Goal: Information Seeking & Learning: Learn about a topic

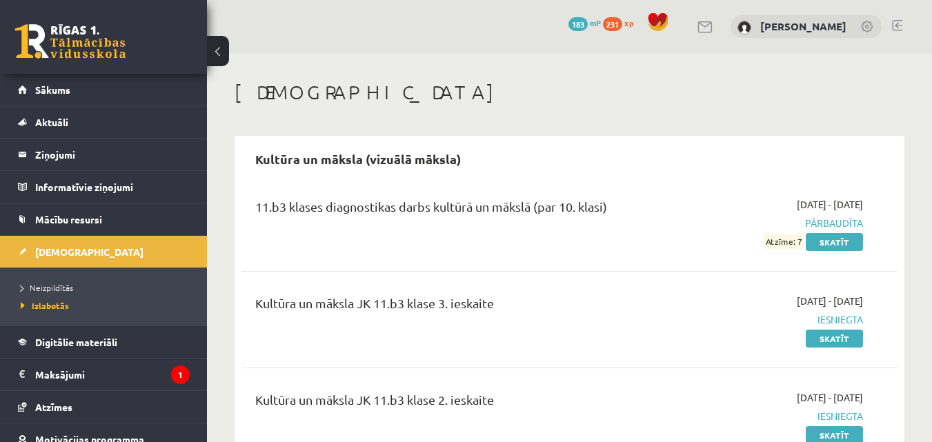
scroll to position [69, 0]
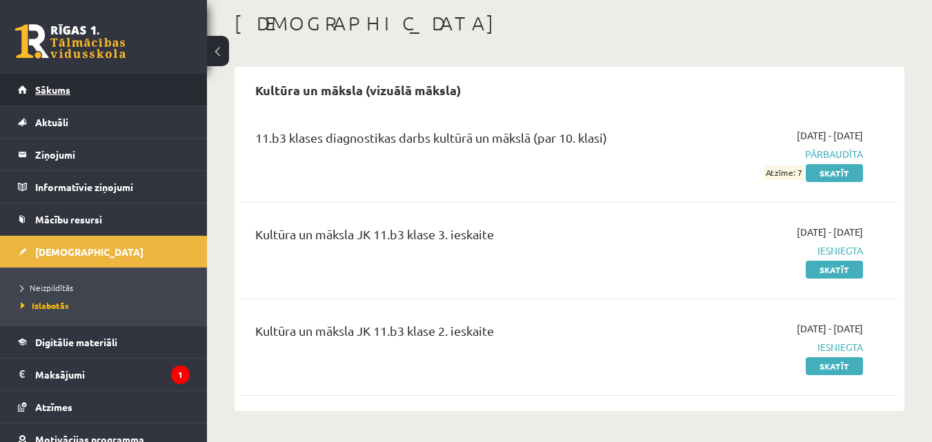
click at [55, 80] on link "Sākums" at bounding box center [104, 90] width 172 height 32
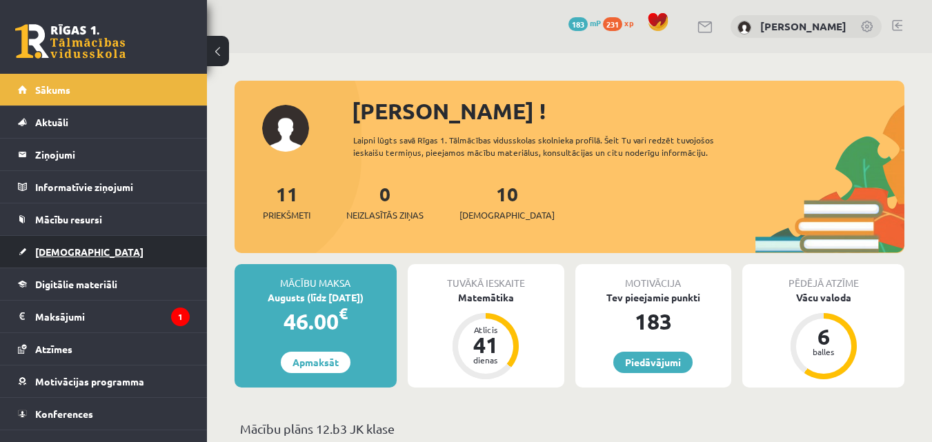
click at [67, 260] on link "[DEMOGRAPHIC_DATA]" at bounding box center [104, 252] width 172 height 32
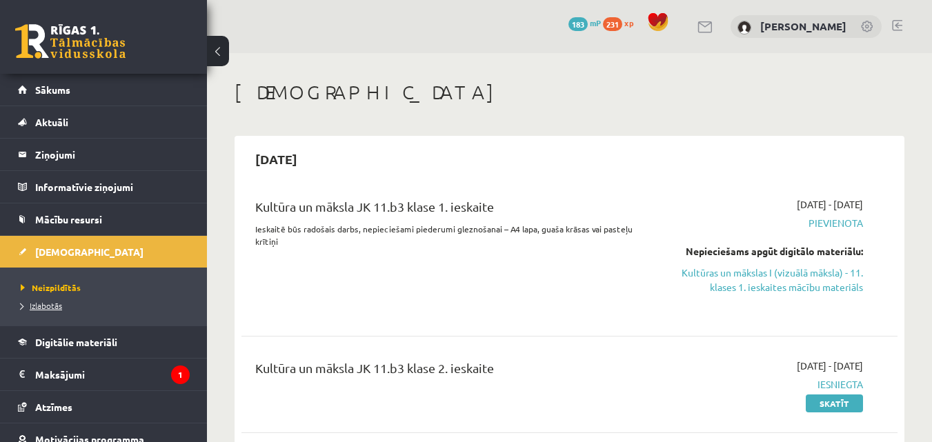
click at [57, 306] on span "Izlabotās" at bounding box center [41, 305] width 41 height 11
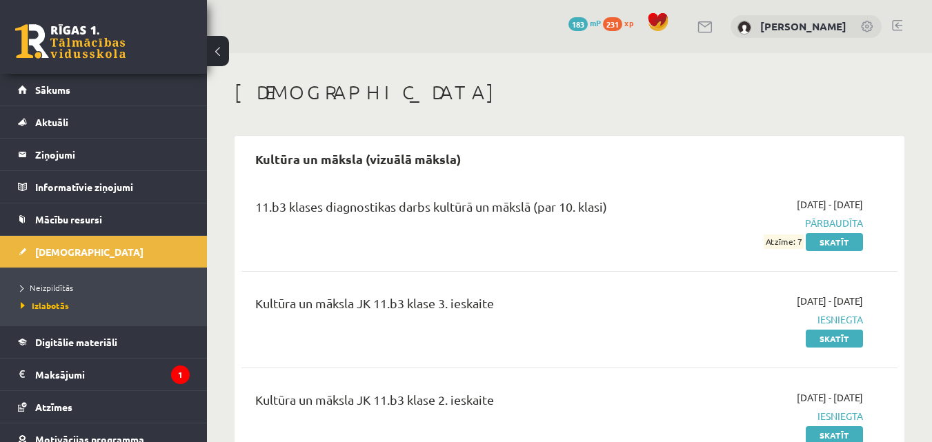
click at [622, 23] on span "231" at bounding box center [612, 24] width 19 height 14
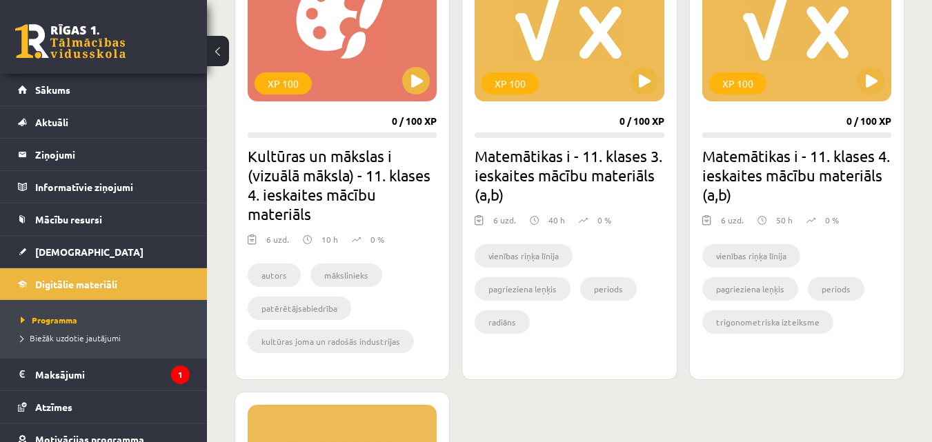
scroll to position [1409, 0]
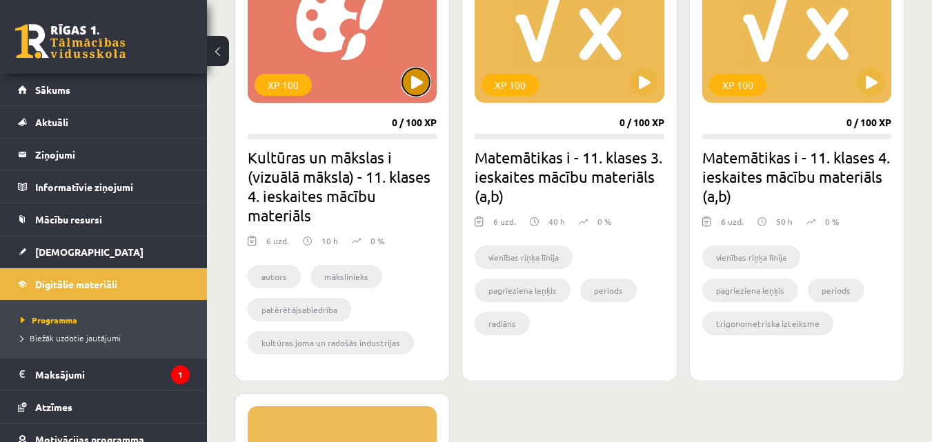
click at [427, 82] on button at bounding box center [416, 82] width 28 height 28
click at [289, 85] on div "XP 100" at bounding box center [283, 85] width 57 height 22
click at [369, 77] on div "XP 100" at bounding box center [342, 16] width 189 height 173
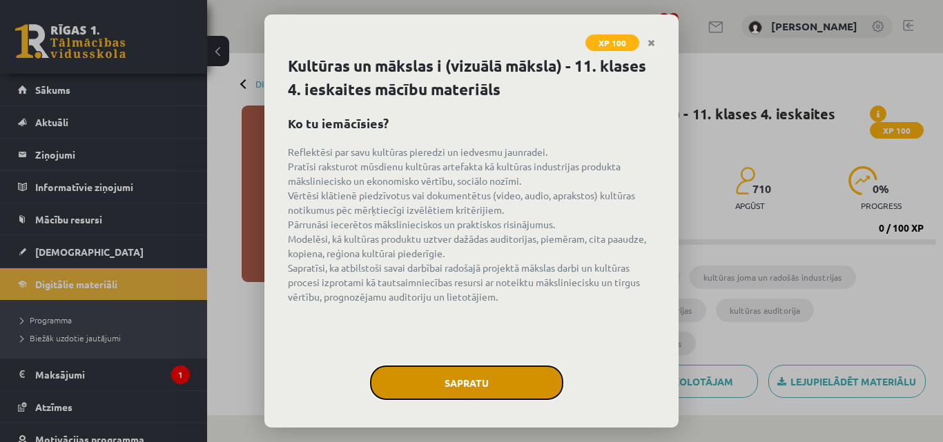
click at [422, 382] on button "Sapratu" at bounding box center [466, 383] width 193 height 35
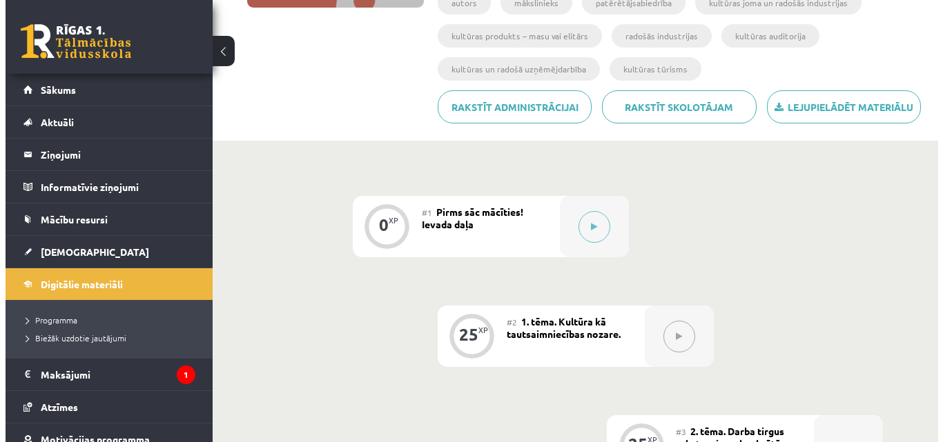
scroll to position [276, 0]
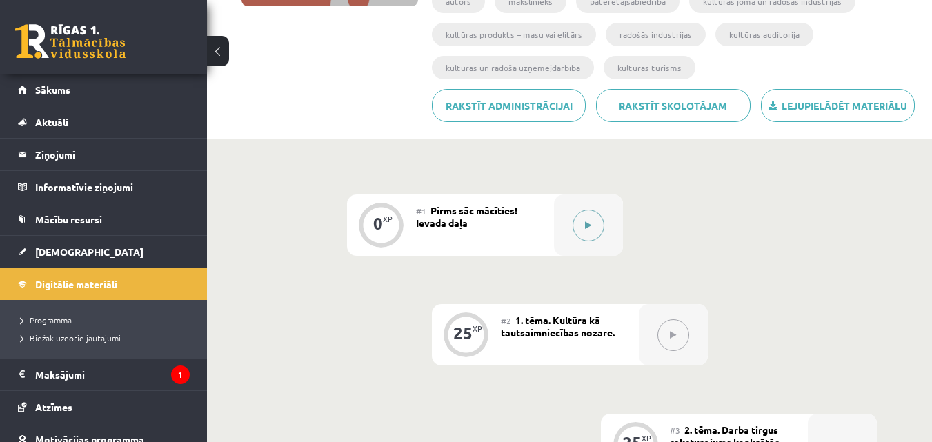
click at [592, 229] on button at bounding box center [589, 226] width 32 height 32
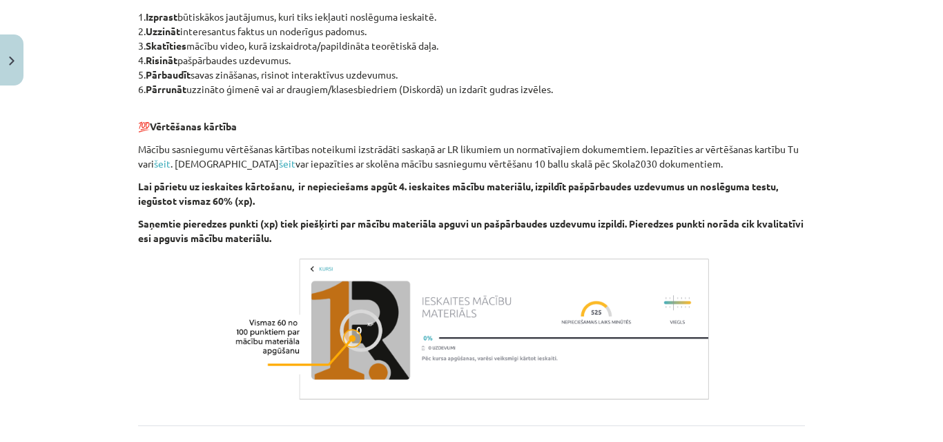
scroll to position [935, 0]
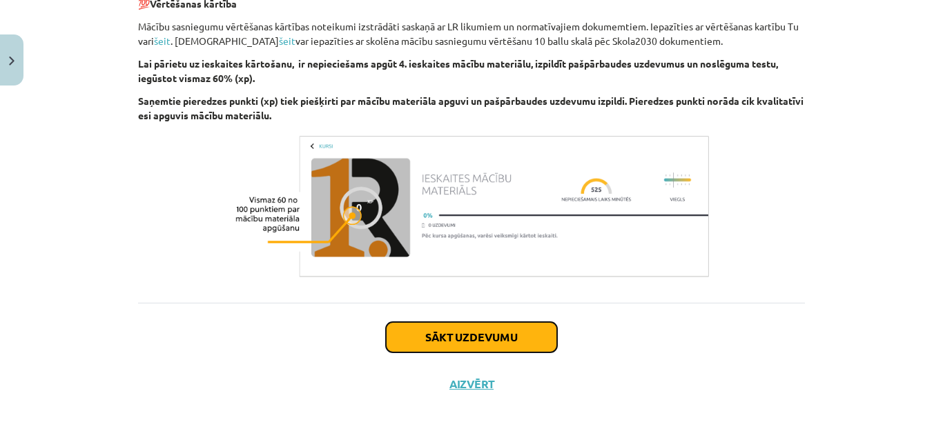
click at [407, 331] on button "Sākt uzdevumu" at bounding box center [471, 337] width 171 height 30
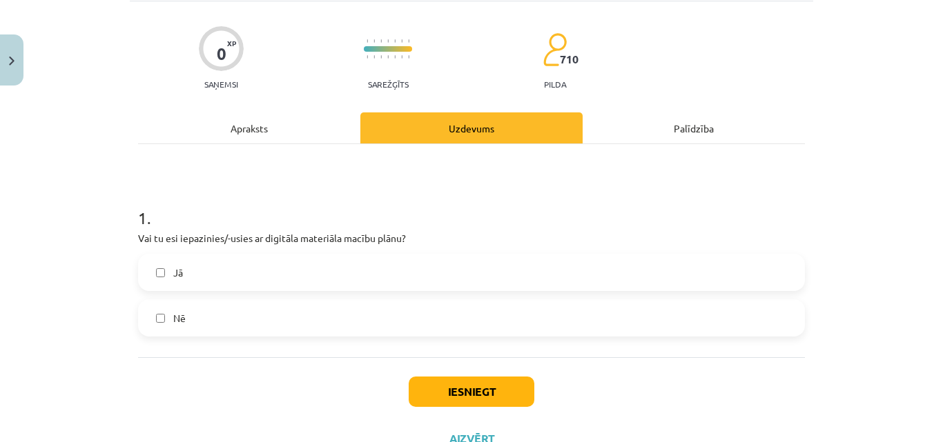
scroll to position [145, 0]
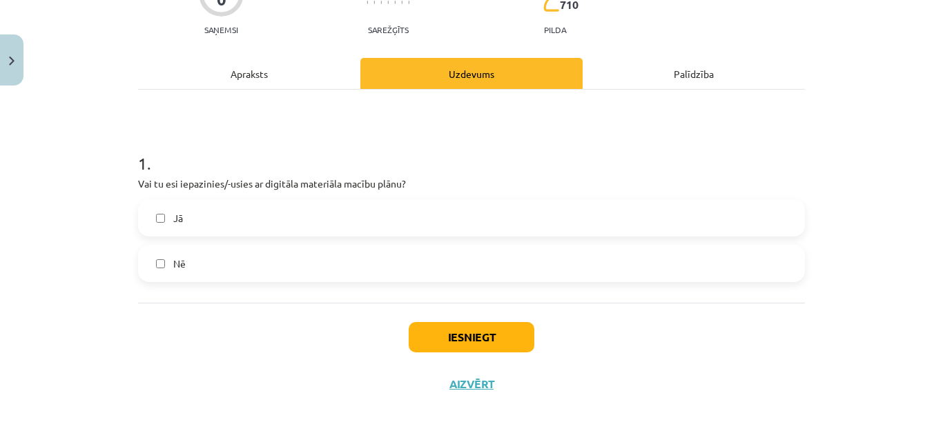
click at [166, 223] on label "Jā" at bounding box center [471, 218] width 664 height 35
click at [444, 351] on button "Iesniegt" at bounding box center [472, 337] width 126 height 30
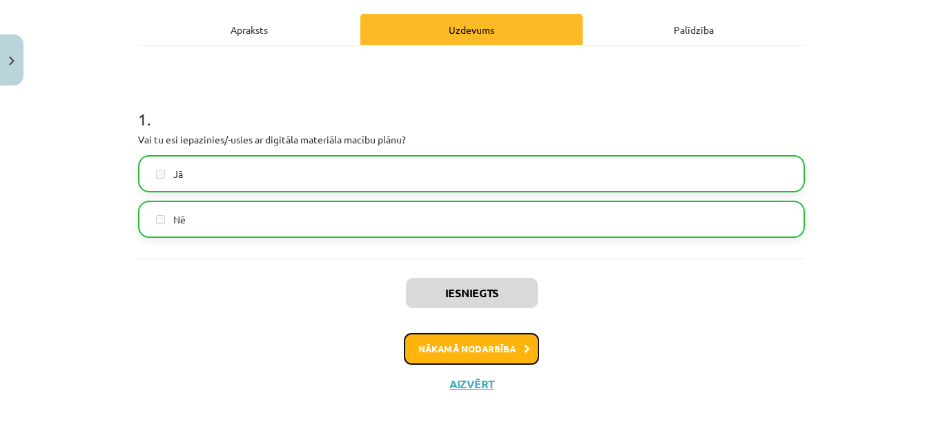
click at [459, 345] on button "Nākamā nodarbība" at bounding box center [471, 349] width 135 height 32
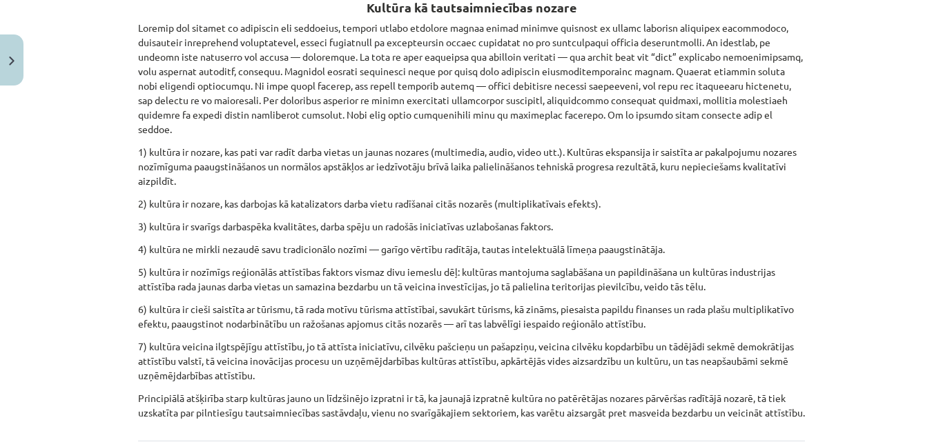
scroll to position [1364, 0]
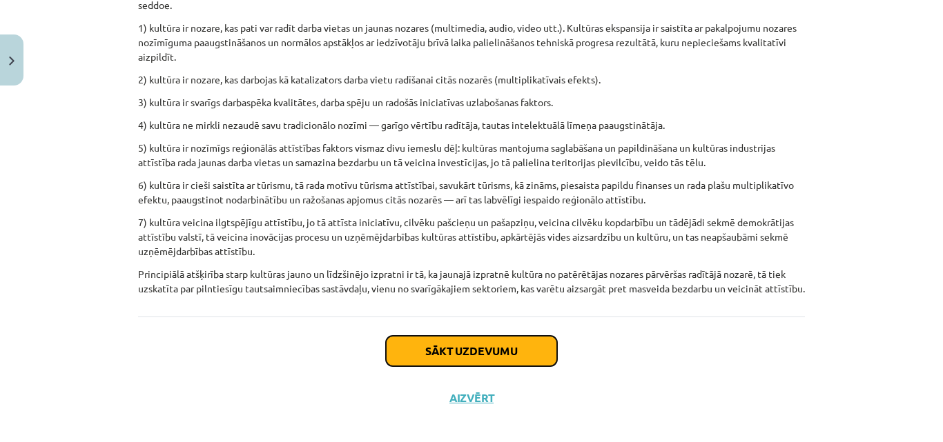
click at [470, 336] on button "Sākt uzdevumu" at bounding box center [471, 351] width 171 height 30
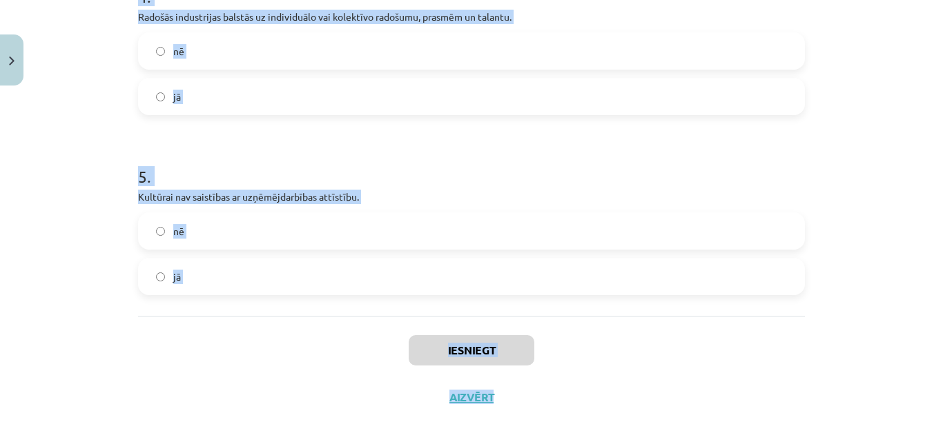
scroll to position [865, 0]
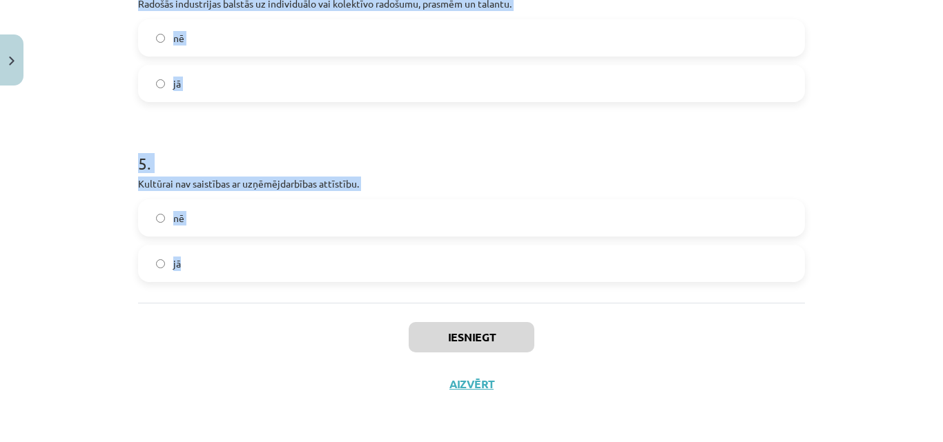
drag, startPoint x: 128, startPoint y: 291, endPoint x: 606, endPoint y: 261, distance: 479.2
copy form "Runājot par kultūru un aizstāvot tās intereses, parasti uzsver kultūras nozīmi …"
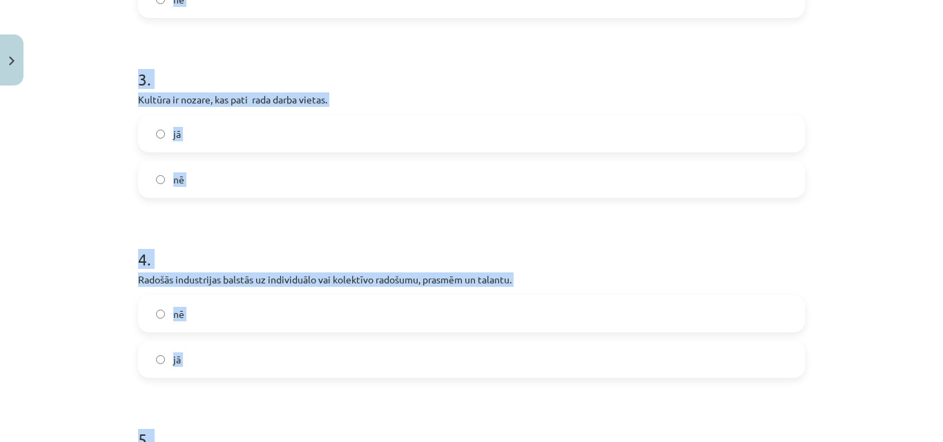
click at [113, 133] on div "Mācību tēma: Kultūras un mākslas i (vizuālā māksla) - 11. klases 4. ieskaites m…" at bounding box center [471, 221] width 943 height 442
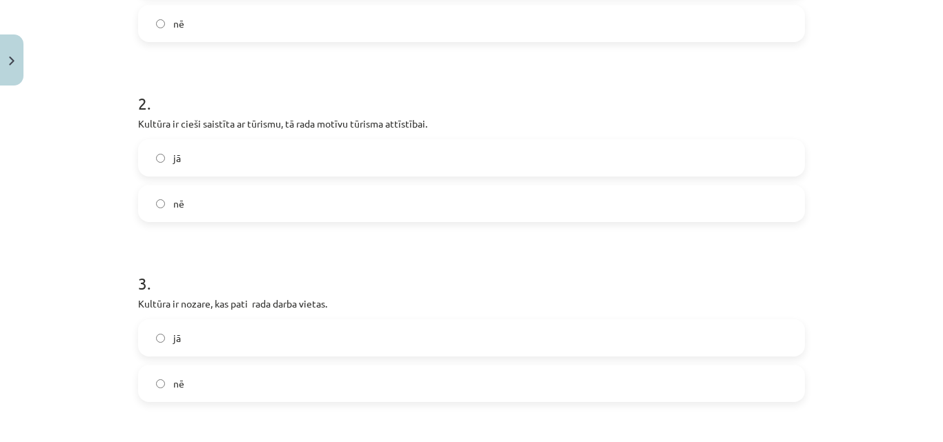
scroll to position [483, 0]
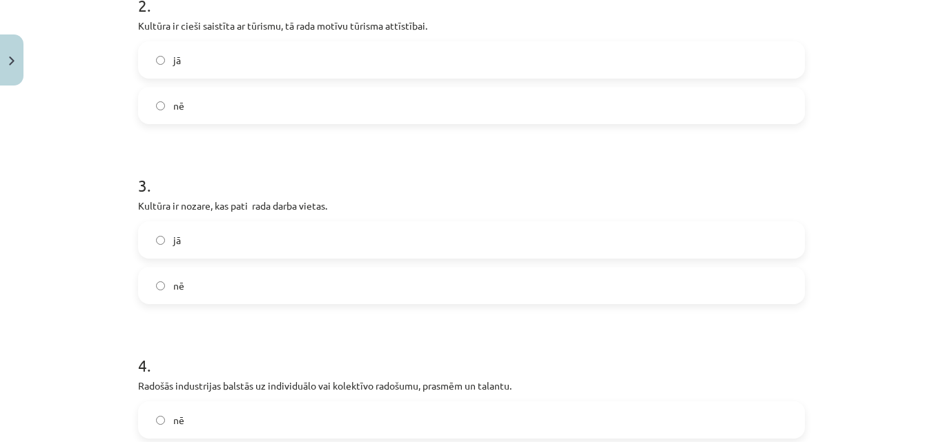
click at [153, 247] on label "jā" at bounding box center [471, 240] width 664 height 35
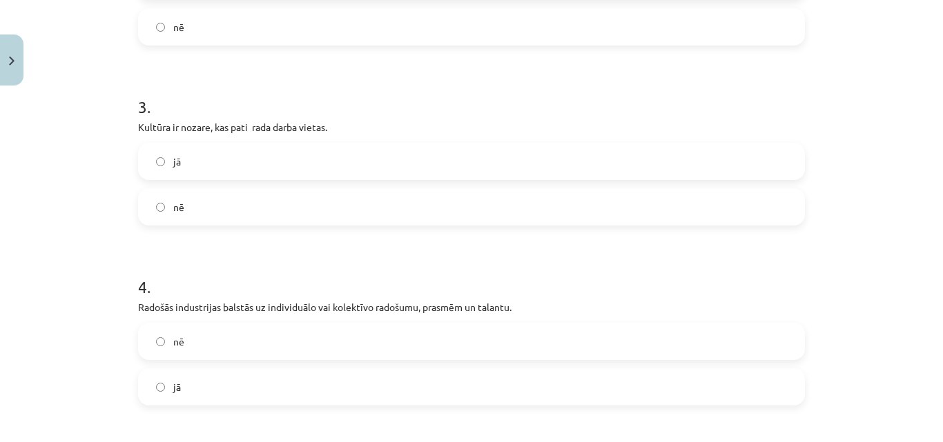
scroll to position [690, 0]
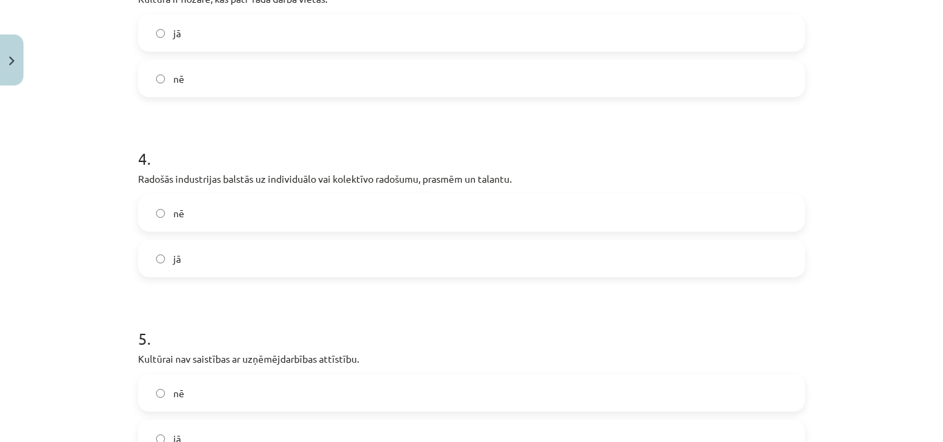
click at [154, 264] on label "jā" at bounding box center [471, 259] width 664 height 35
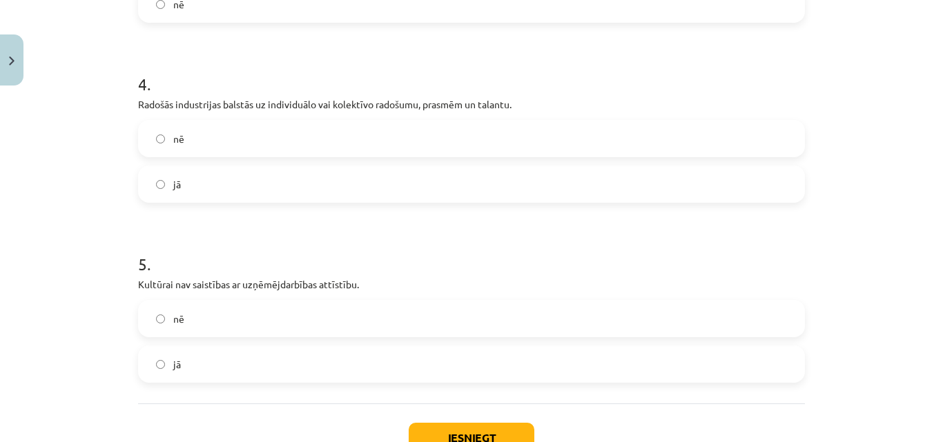
scroll to position [865, 0]
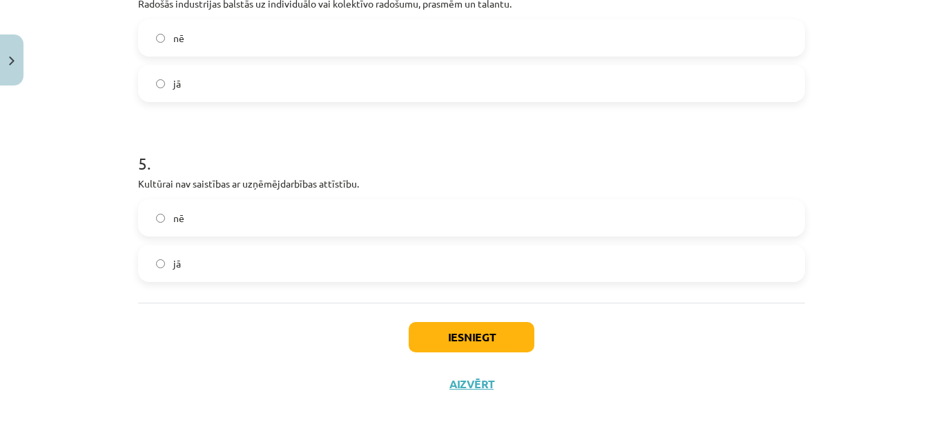
click at [158, 224] on label "nē" at bounding box center [471, 218] width 664 height 35
click at [419, 333] on button "Iesniegt" at bounding box center [472, 337] width 126 height 30
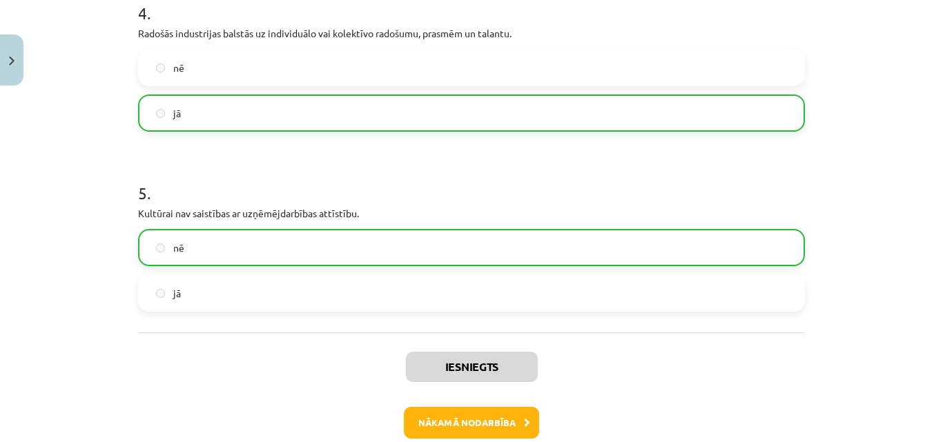
scroll to position [910, 0]
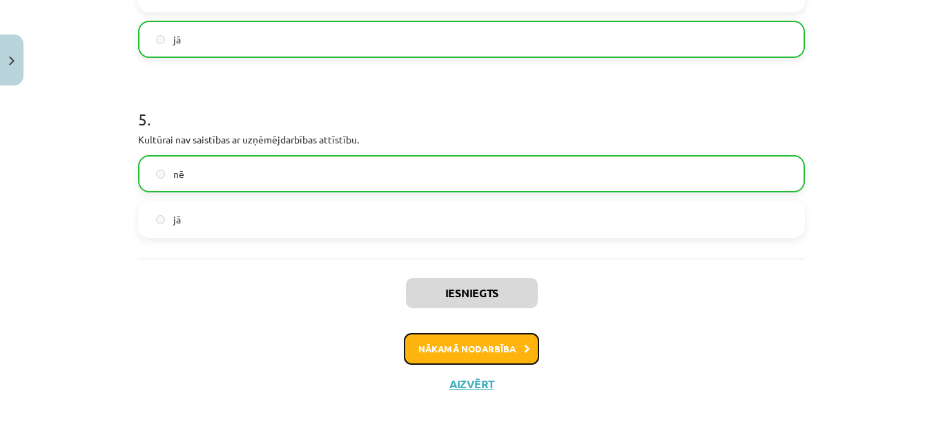
click at [481, 342] on button "Nākamā nodarbība" at bounding box center [471, 349] width 135 height 32
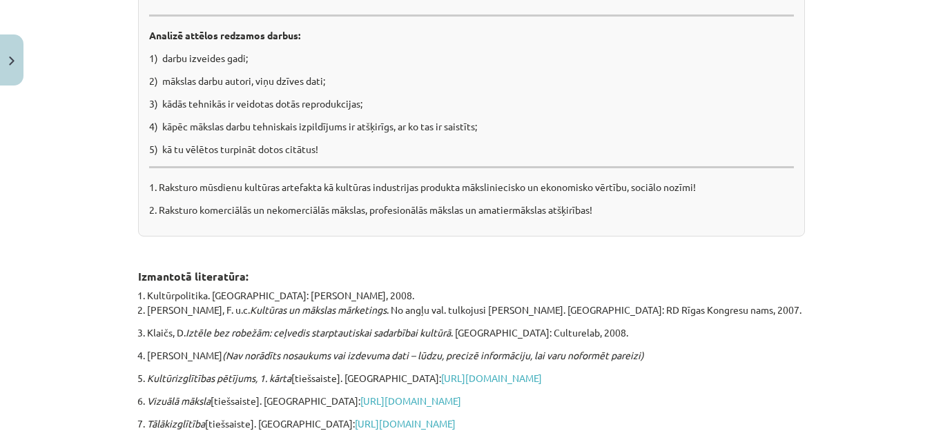
scroll to position [8921, 0]
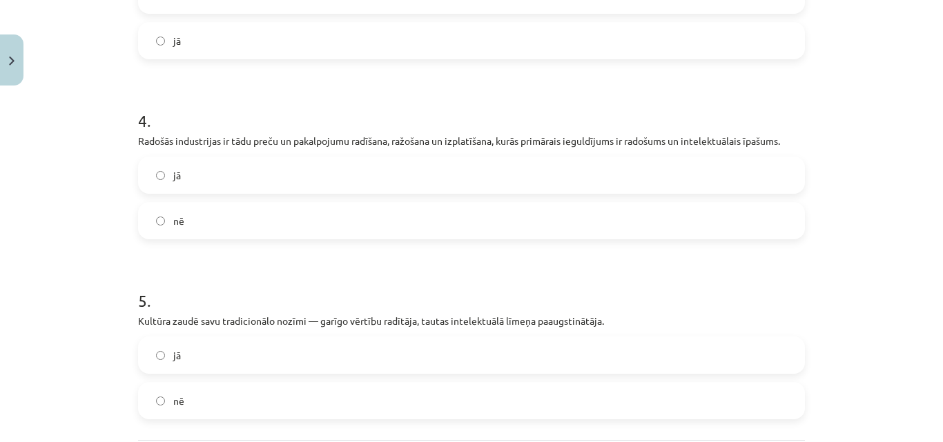
scroll to position [916, 0]
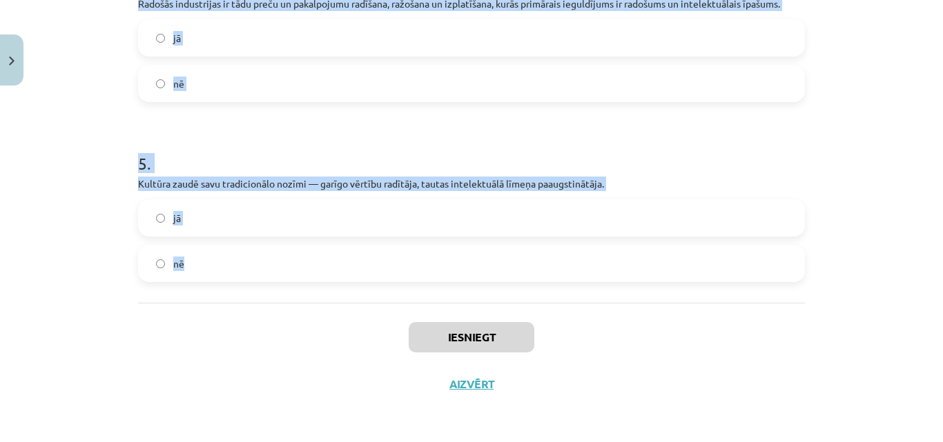
drag, startPoint x: 124, startPoint y: 316, endPoint x: 742, endPoint y: 245, distance: 621.7
copy form "Arhitekta izglītību ieguvušajiem paveras arī plašs starptautiskais darba tirgus…"
click at [101, 187] on div "Mācību tēma: Kultūras un mākslas i (vizuālā māksla) - 11. klases 4. ieskaites m…" at bounding box center [471, 221] width 943 height 442
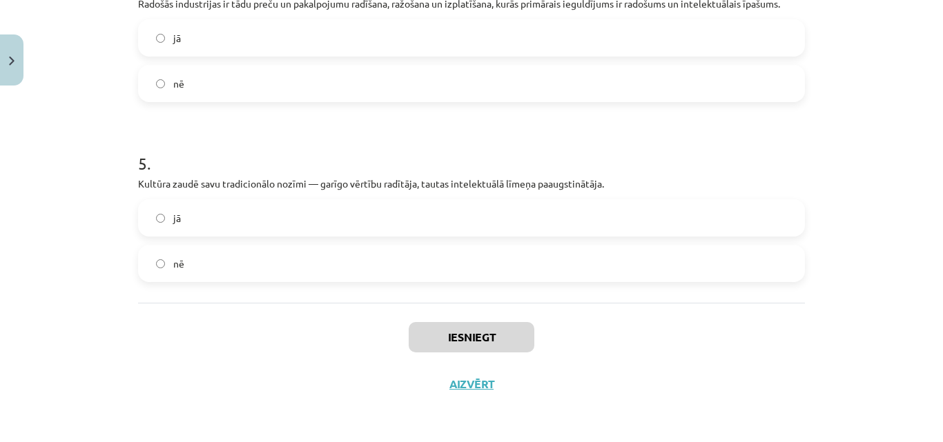
click at [163, 257] on label "nē" at bounding box center [471, 263] width 664 height 35
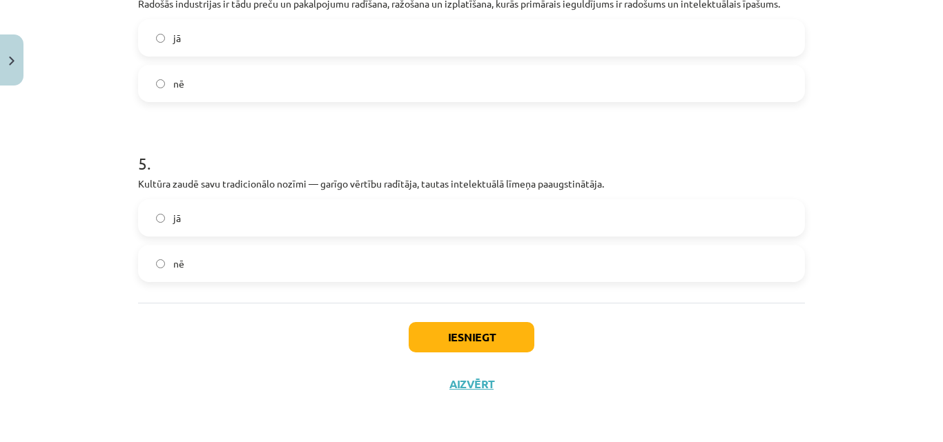
click at [155, 43] on label "jā" at bounding box center [471, 38] width 664 height 35
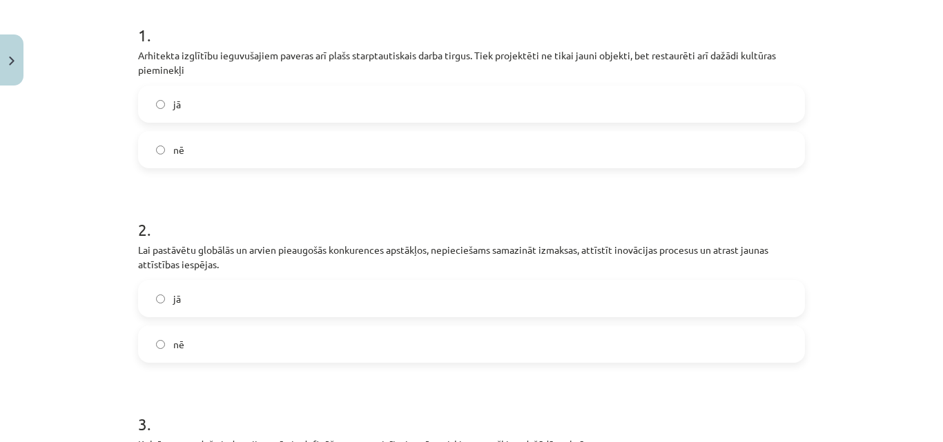
scroll to position [157, 0]
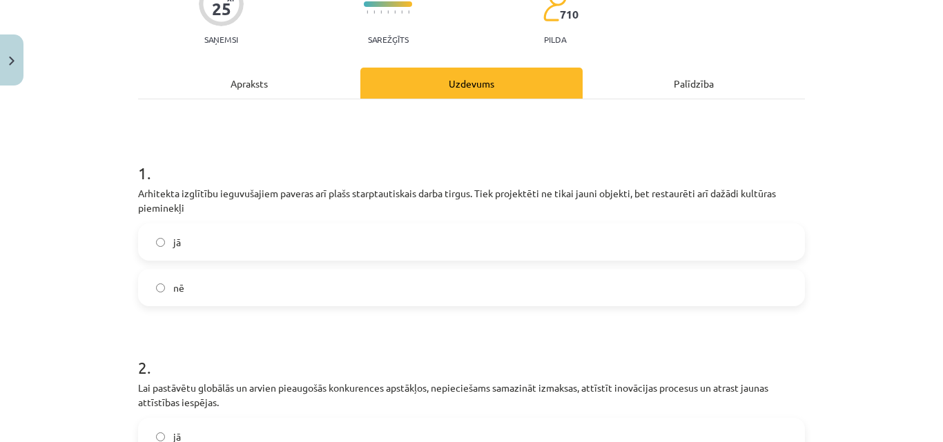
click at [161, 239] on label "jā" at bounding box center [471, 242] width 664 height 35
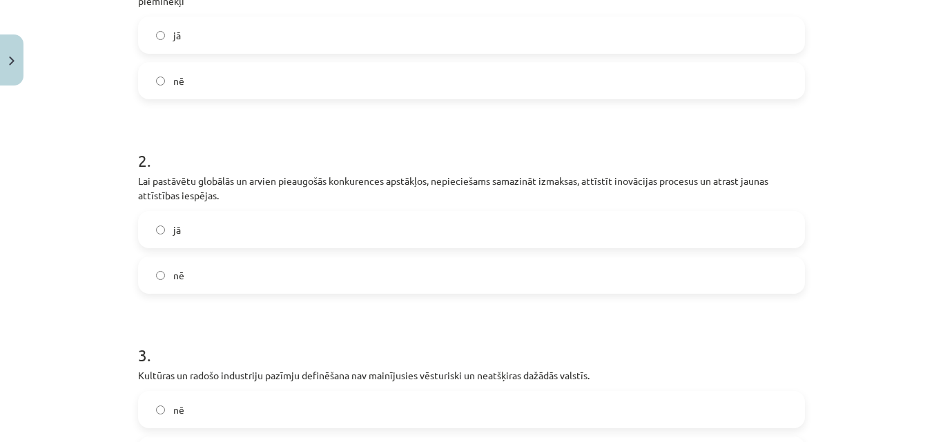
click at [173, 231] on span "jā" at bounding box center [177, 230] width 8 height 14
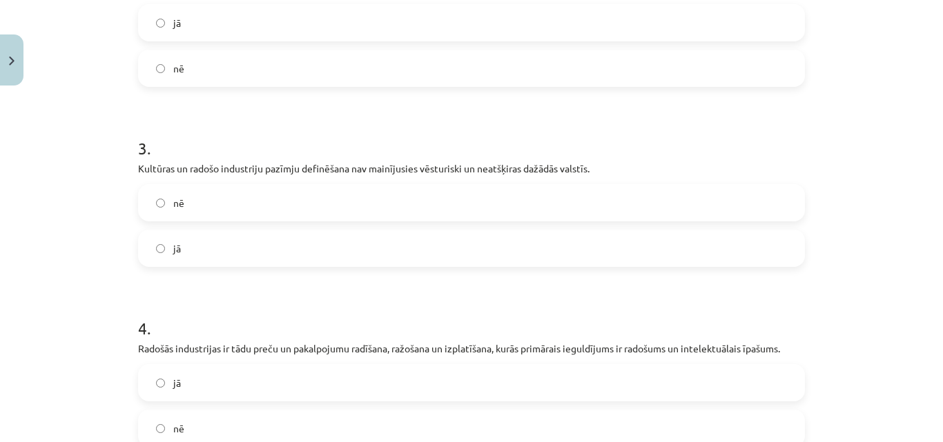
click at [164, 205] on label "nē" at bounding box center [471, 203] width 664 height 35
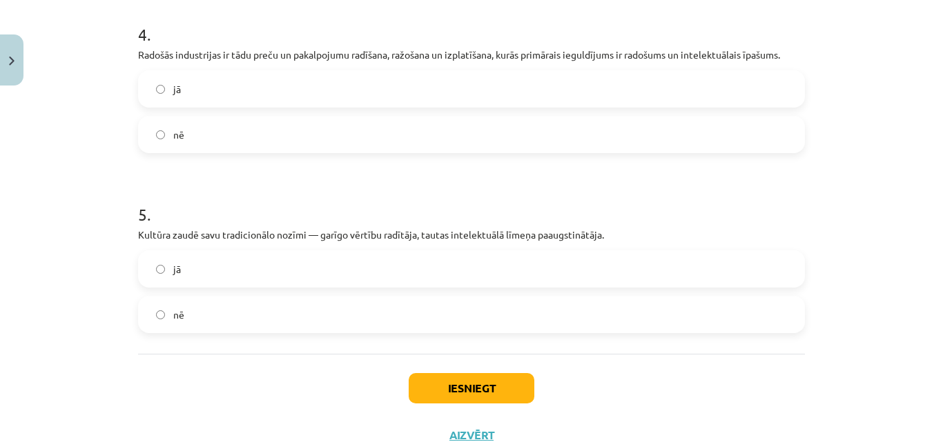
scroll to position [916, 0]
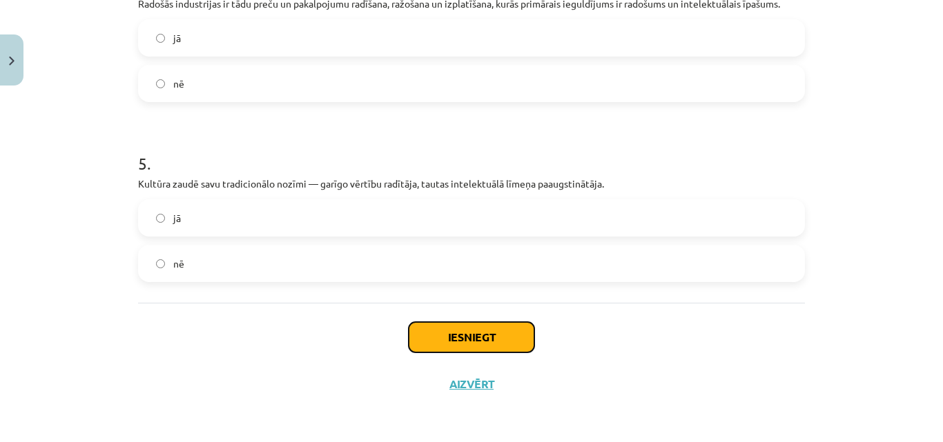
click at [473, 340] on button "Iesniegt" at bounding box center [472, 337] width 126 height 30
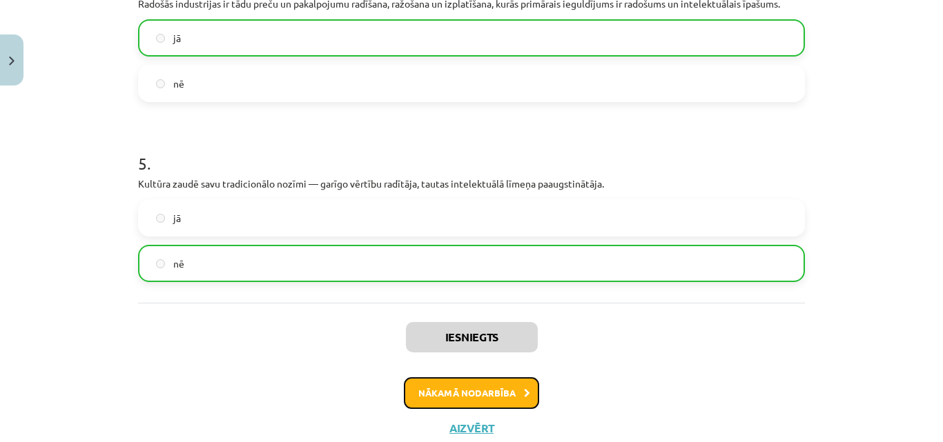
click at [473, 384] on button "Nākamā nodarbība" at bounding box center [471, 394] width 135 height 32
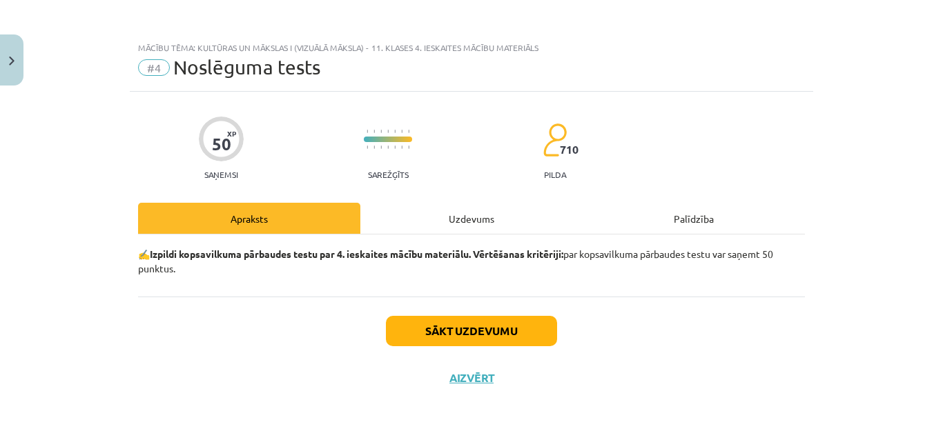
scroll to position [0, 0]
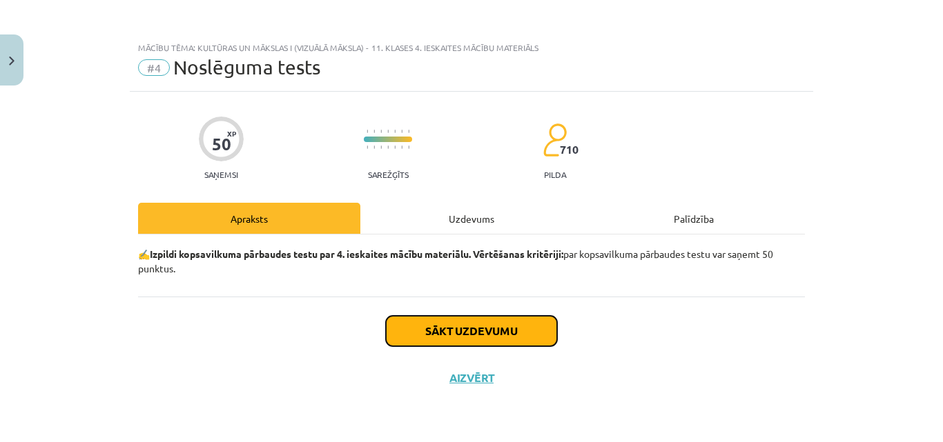
click at [461, 334] on button "Sākt uzdevumu" at bounding box center [471, 331] width 171 height 30
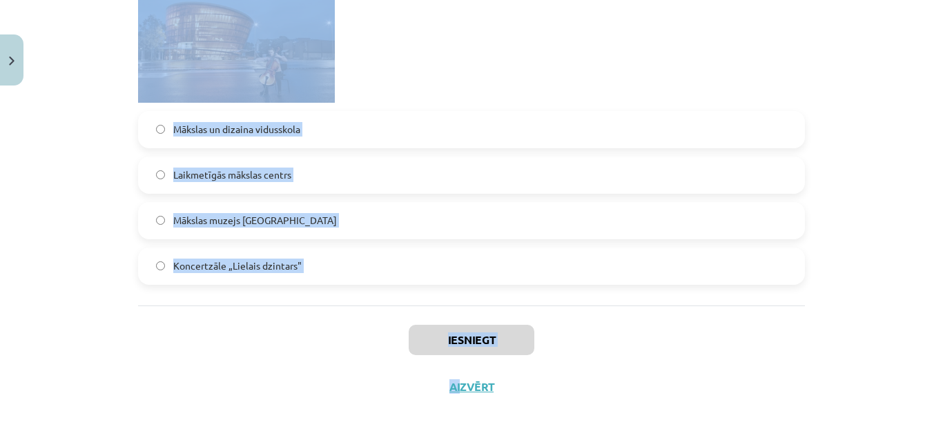
scroll to position [2959, 0]
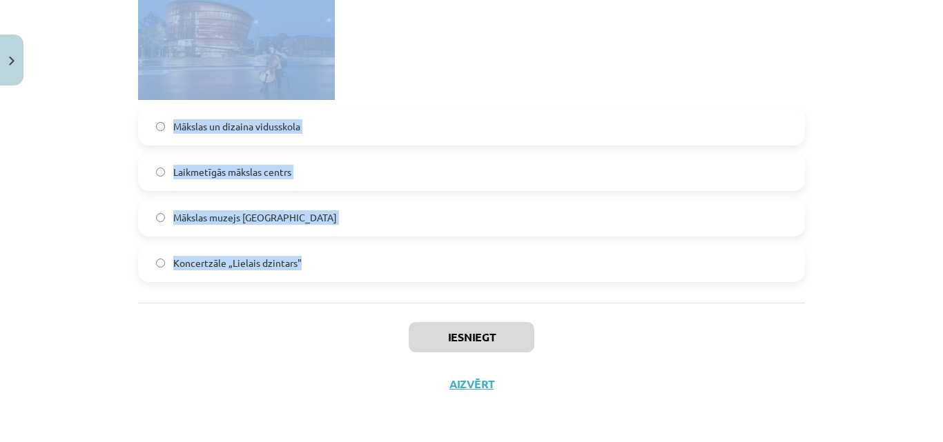
drag, startPoint x: 125, startPoint y: 250, endPoint x: 459, endPoint y: 282, distance: 335.5
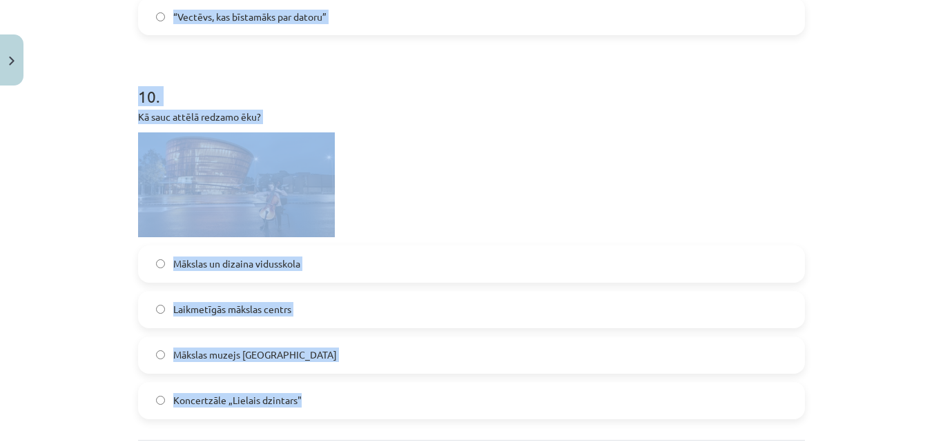
scroll to position [2821, 0]
copy form "Kas ir galvenais kultūras pieprasījuma veidotājs? Sabiedrības intereses un vaja…"
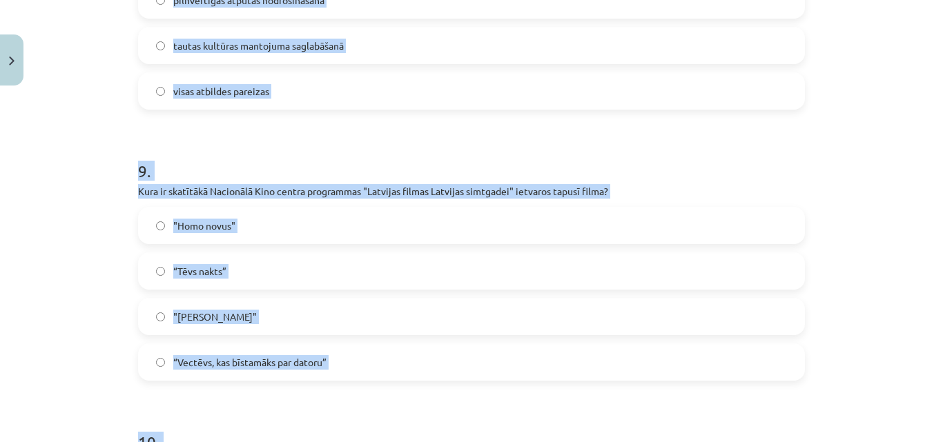
click at [113, 199] on div "Mācību tēma: Kultūras un mākslas i (vizuālā māksla) - 11. klases 4. ieskaites m…" at bounding box center [471, 221] width 943 height 442
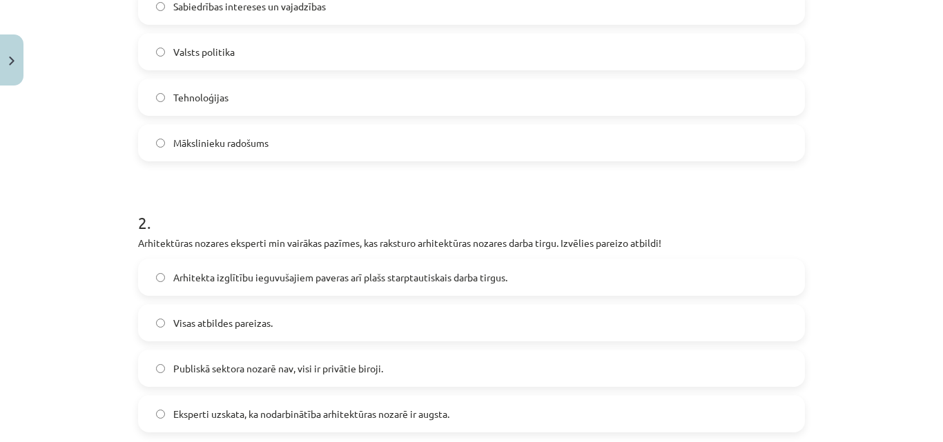
scroll to position [483, 0]
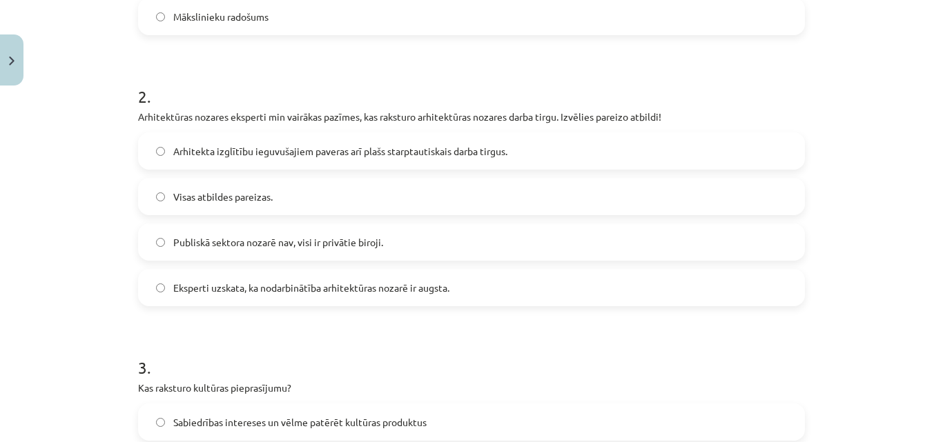
click at [209, 196] on span "Visas atbildes pareizas." at bounding box center [222, 197] width 99 height 14
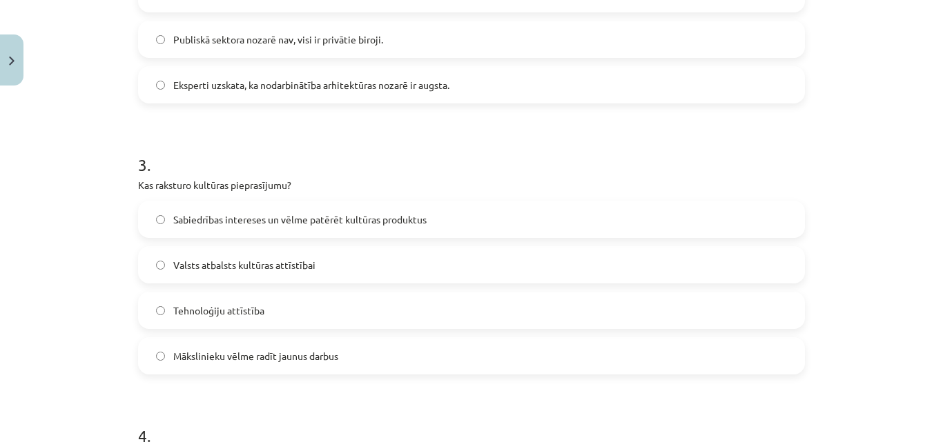
scroll to position [759, 0]
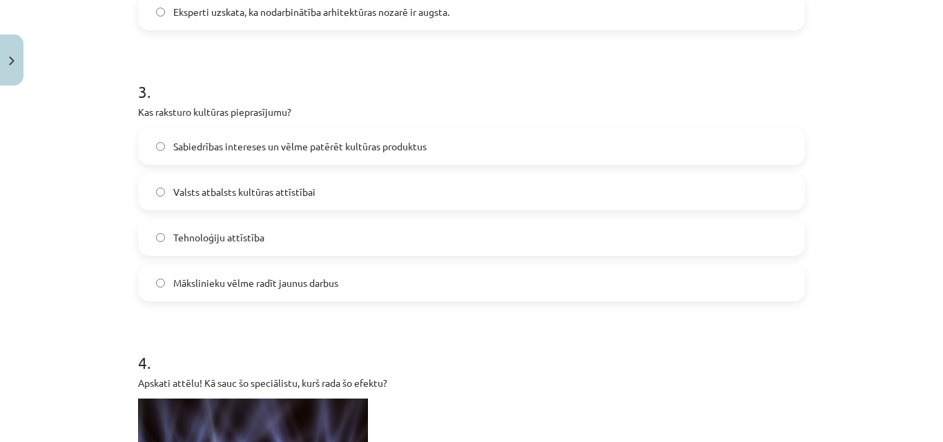
click at [246, 147] on span "Sabiedrības intereses un vēlme patērēt kultūras produktus" at bounding box center [299, 146] width 253 height 14
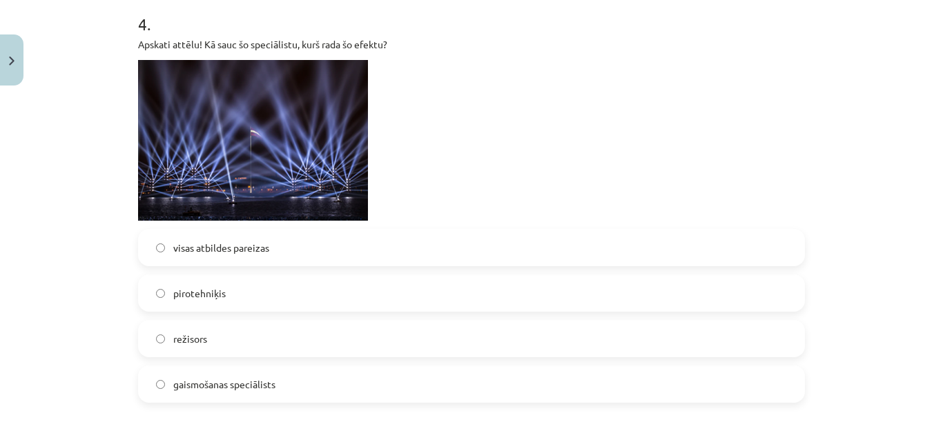
scroll to position [1104, 0]
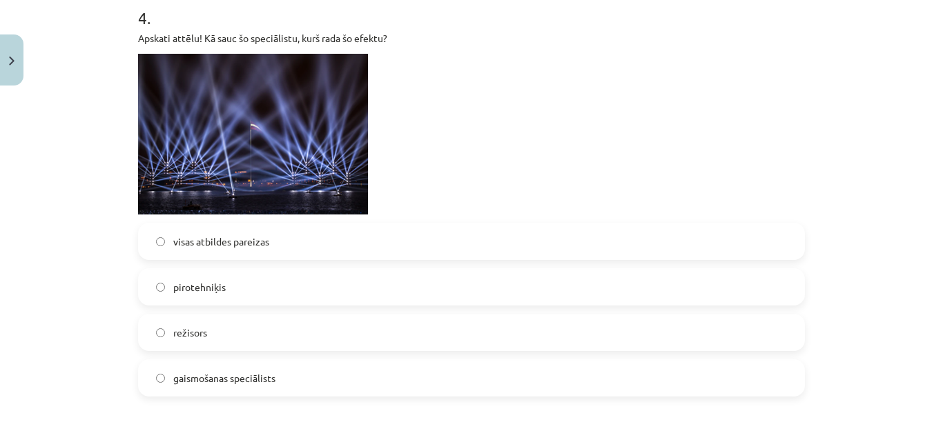
click at [209, 378] on span "gaismošanas speciālists" at bounding box center [224, 378] width 102 height 14
click at [241, 251] on label "visas atbildes pareizas" at bounding box center [471, 241] width 664 height 35
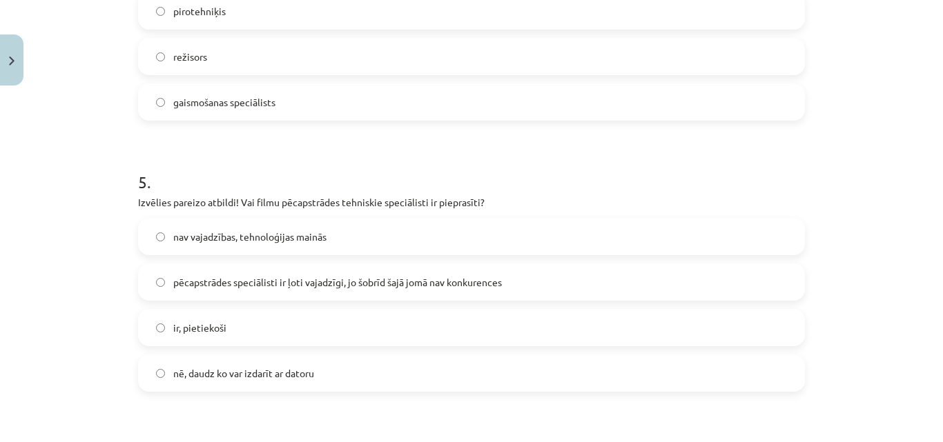
scroll to position [1449, 0]
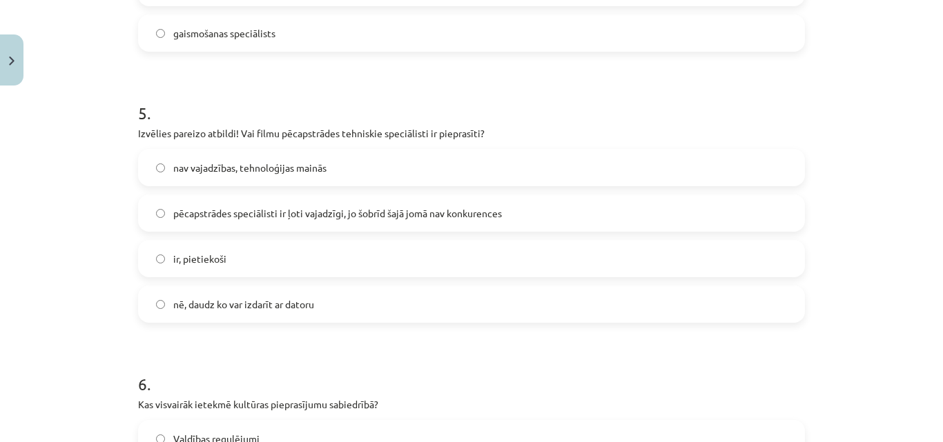
click at [320, 218] on span "pēcapstrādes speciālisti ir ļoti vajadzīgi, jo šobrīd šajā jomā nav konkurences" at bounding box center [337, 213] width 329 height 14
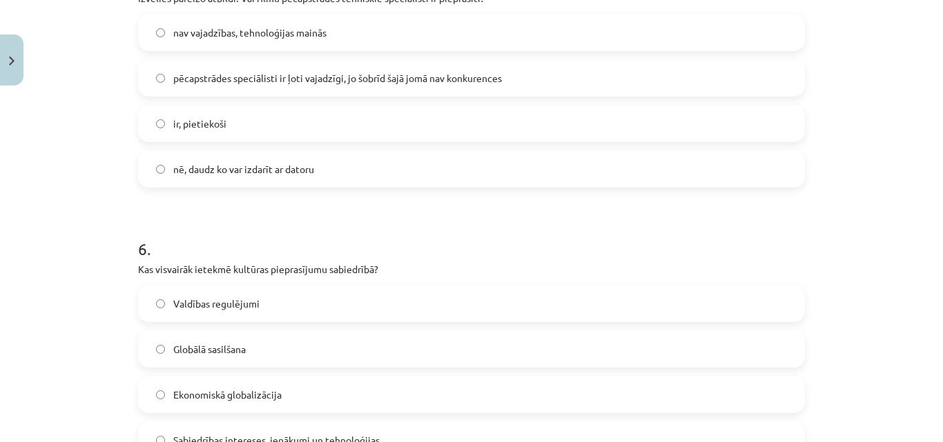
scroll to position [1725, 0]
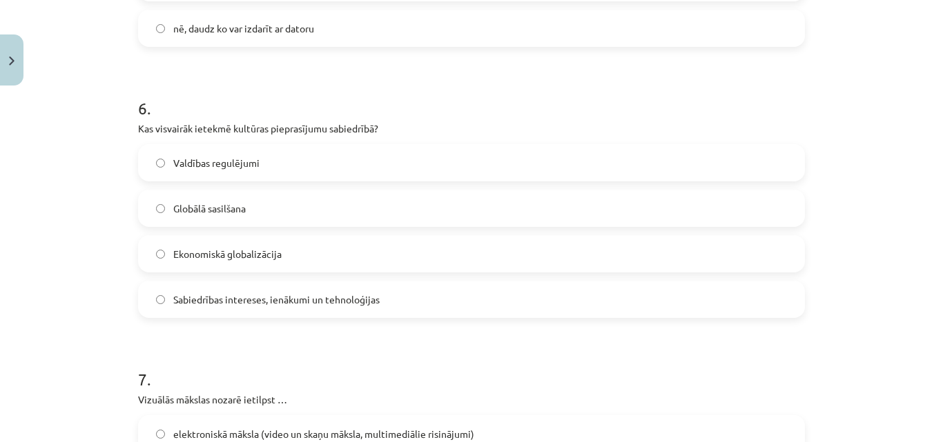
click at [233, 303] on span "Sabiedrības intereses, ienākumi un tehnoloģijas" at bounding box center [276, 300] width 206 height 14
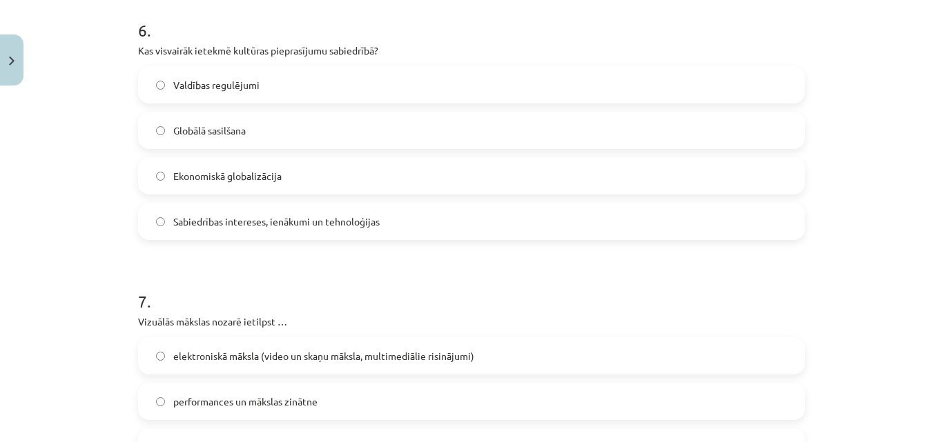
scroll to position [2001, 0]
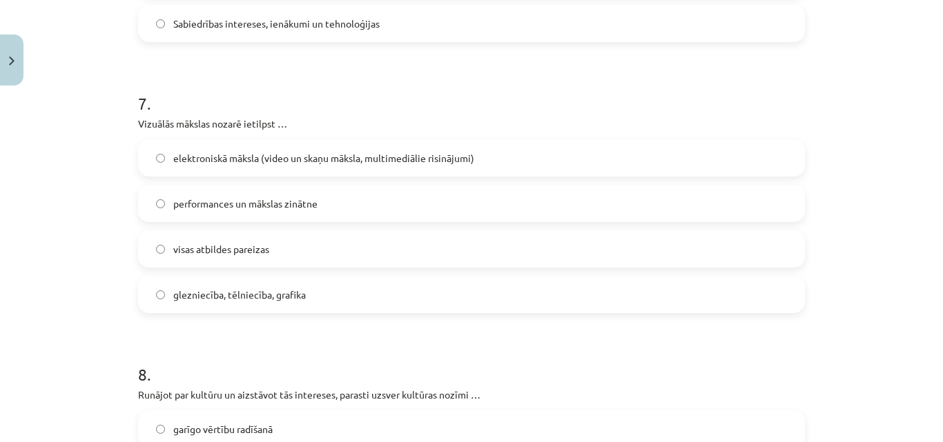
click at [236, 253] on span "visas atbildes pareizas" at bounding box center [221, 249] width 96 height 14
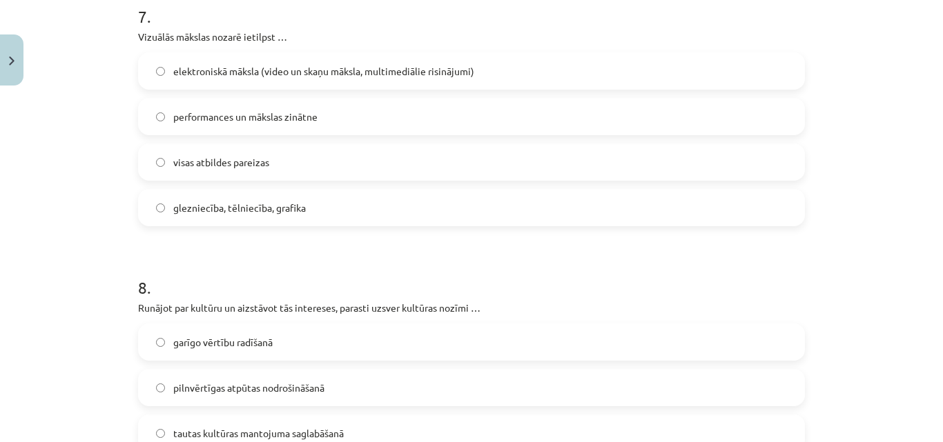
scroll to position [2208, 0]
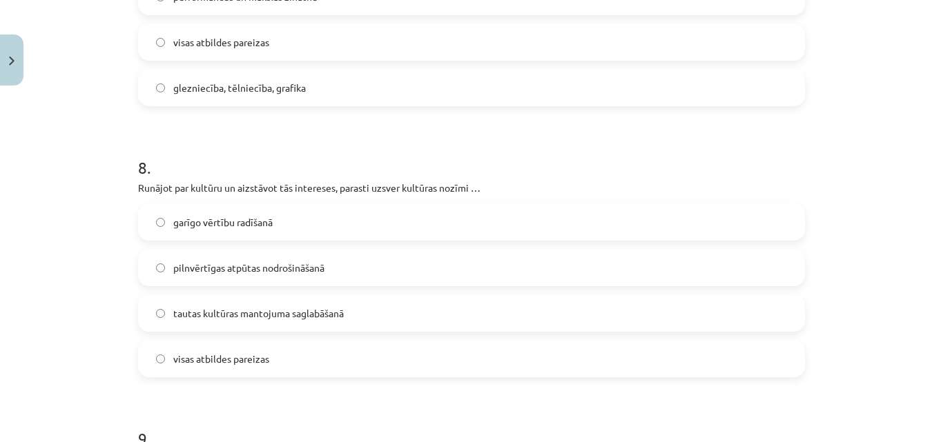
click at [233, 369] on label "visas atbildes pareizas" at bounding box center [471, 359] width 664 height 35
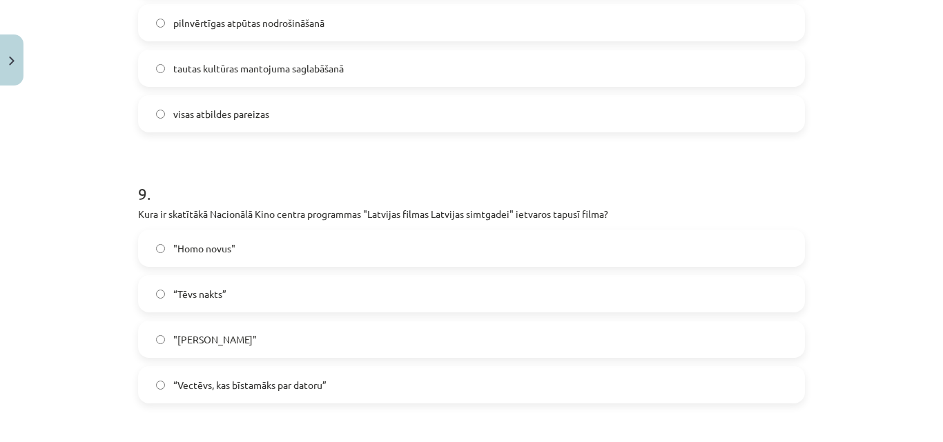
scroll to position [2484, 0]
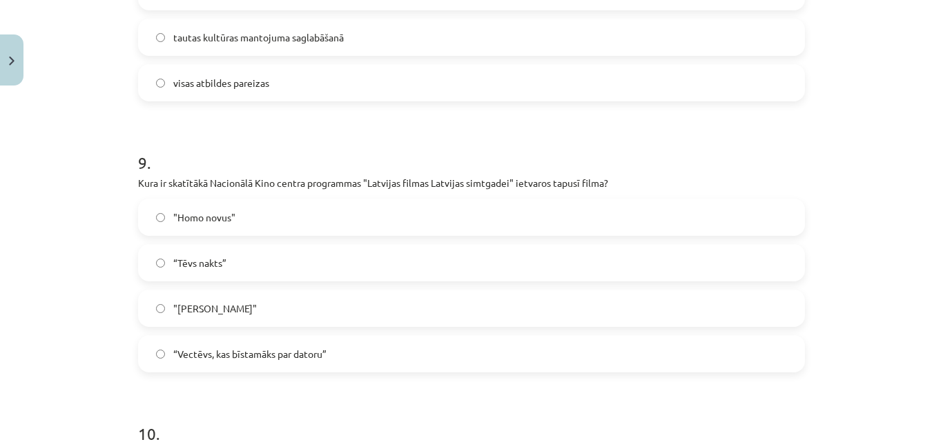
click at [287, 233] on label ""Homo novus"" at bounding box center [471, 217] width 664 height 35
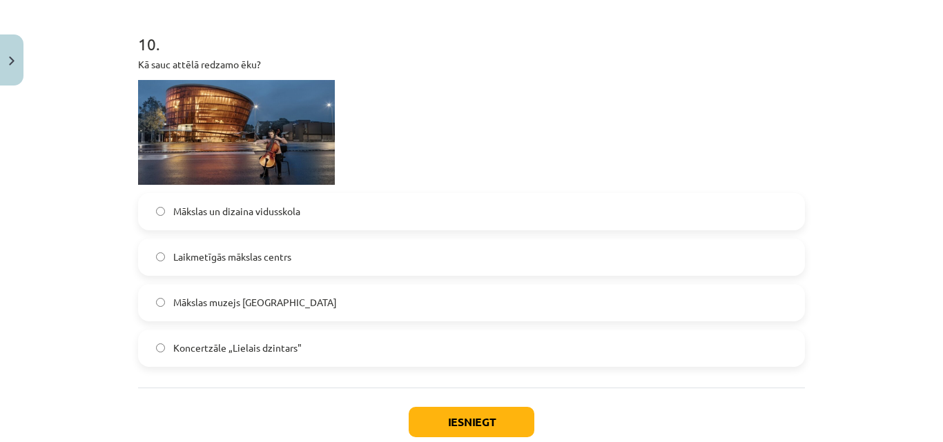
scroll to position [2899, 0]
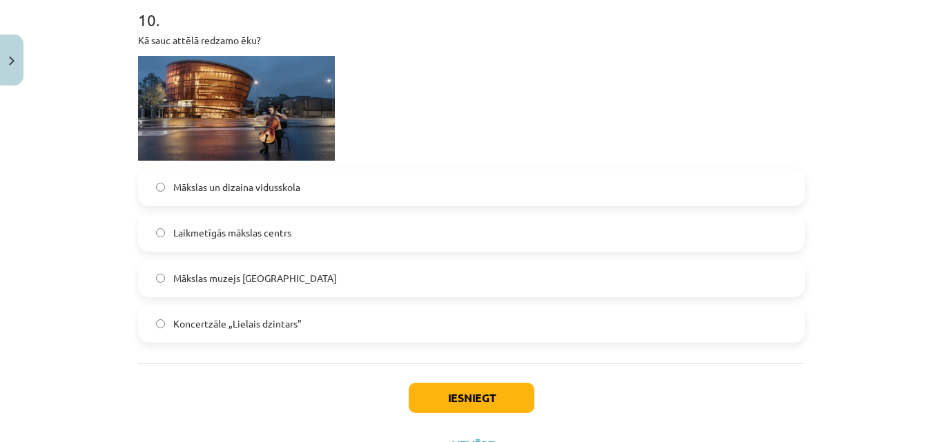
click at [364, 333] on label "Koncertzāle „Lielais dzintars"" at bounding box center [471, 324] width 664 height 35
click at [286, 277] on label "Mākslas muzejs Liepājā" at bounding box center [471, 279] width 664 height 35
click at [445, 407] on button "Iesniegt" at bounding box center [472, 398] width 126 height 30
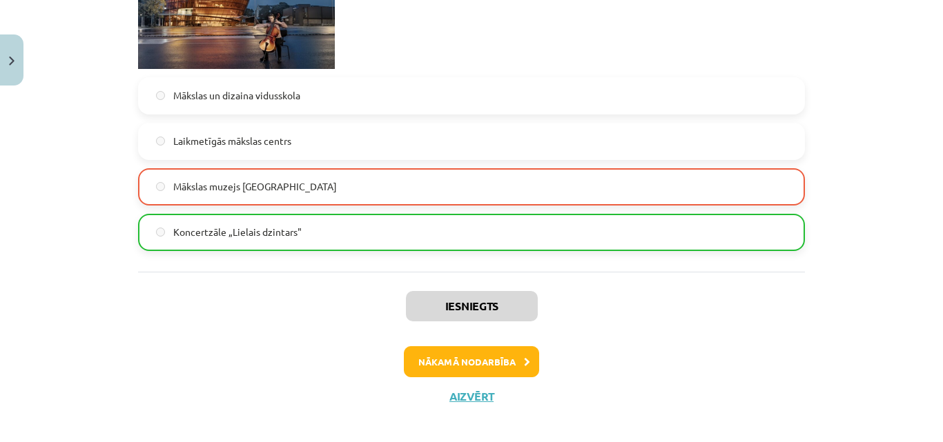
scroll to position [3003, 0]
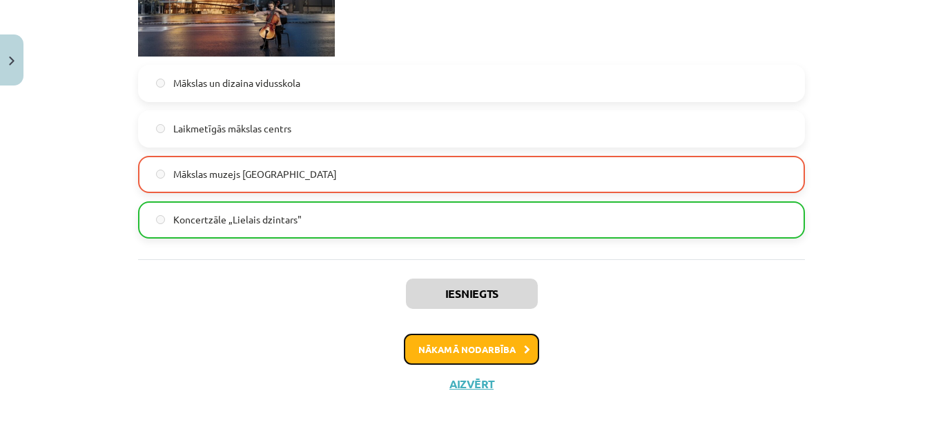
click at [465, 350] on button "Nākamā nodarbība" at bounding box center [471, 350] width 135 height 32
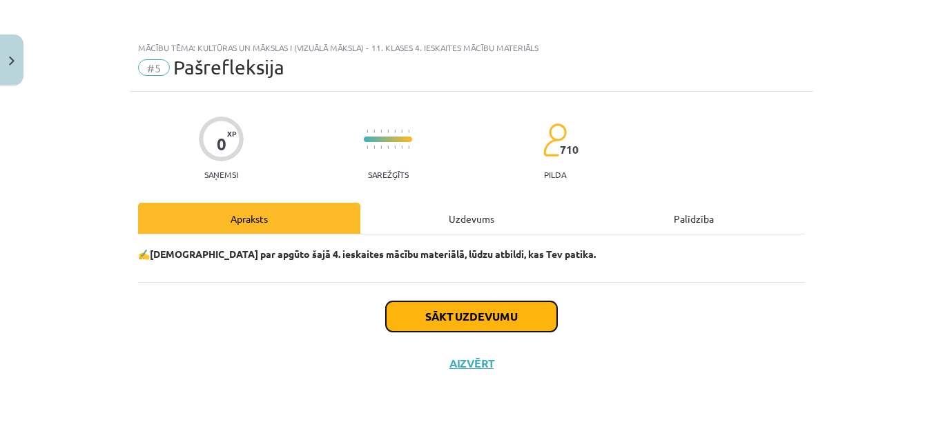
click at [474, 315] on button "Sākt uzdevumu" at bounding box center [471, 317] width 171 height 30
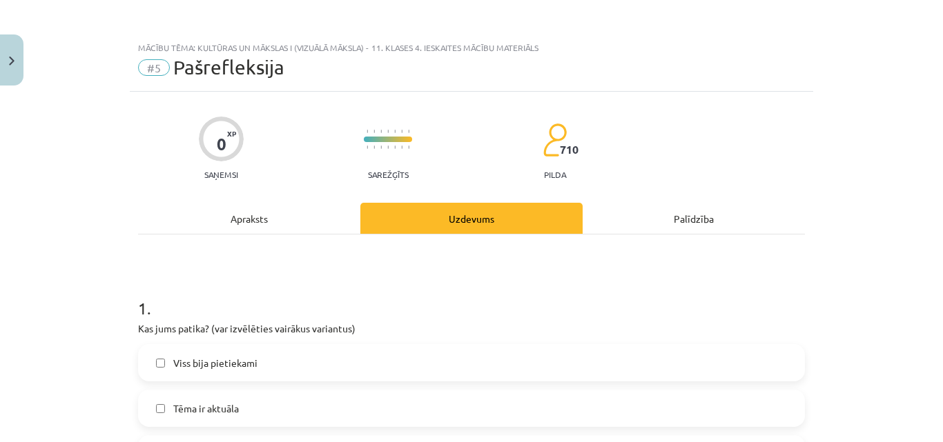
scroll to position [69, 0]
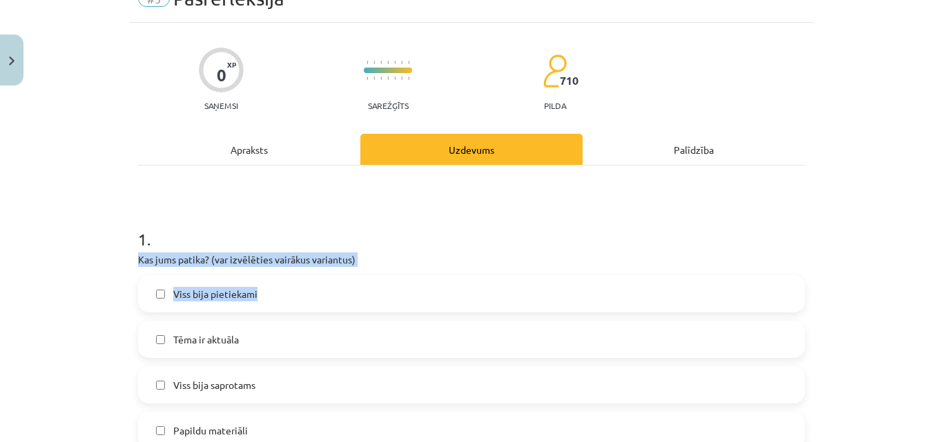
drag, startPoint x: 119, startPoint y: 259, endPoint x: 438, endPoint y: 272, distance: 319.1
click at [438, 272] on div "Mācību tēma: Kultūras un mākslas i (vizuālā māksla) - 11. klases 4. ieskaites m…" at bounding box center [471, 221] width 943 height 442
click at [453, 259] on p "Kas jums patika? (var izvēlēties vairākus variantus)" at bounding box center [471, 260] width 667 height 14
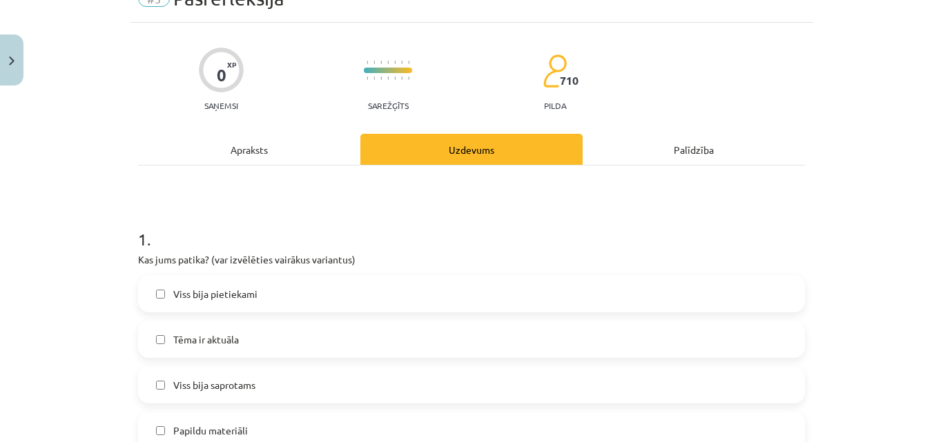
click at [275, 293] on label "Viss bija pietiekami" at bounding box center [471, 294] width 664 height 35
click at [271, 327] on label "Tēma ir aktuāla" at bounding box center [471, 339] width 664 height 35
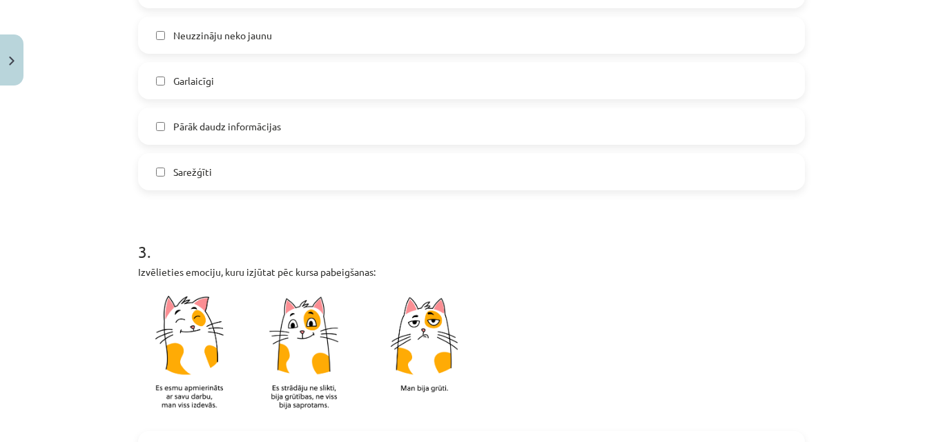
scroll to position [552, 0]
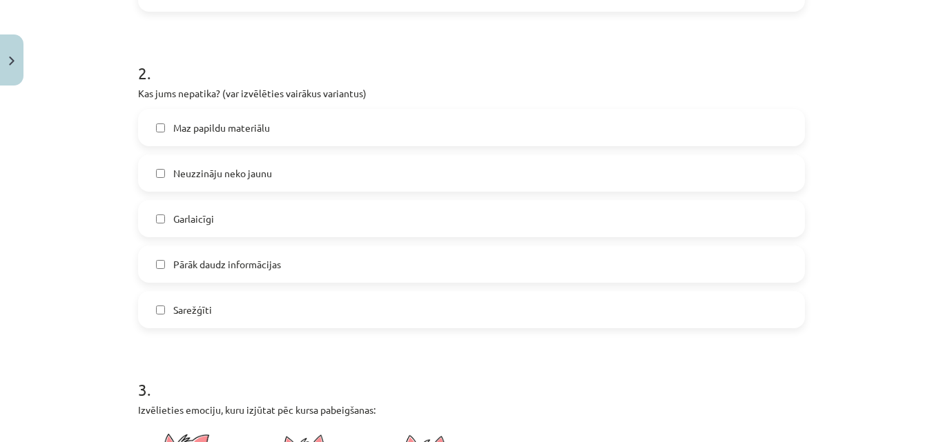
click at [308, 164] on label "Neuzzināju neko jaunu" at bounding box center [471, 173] width 664 height 35
click at [317, 133] on label "Maz papildu materiālu" at bounding box center [471, 127] width 664 height 35
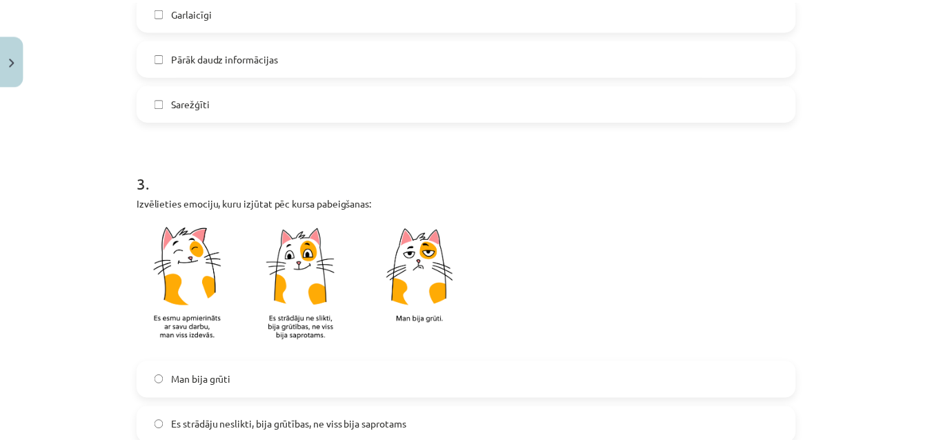
scroll to position [966, 0]
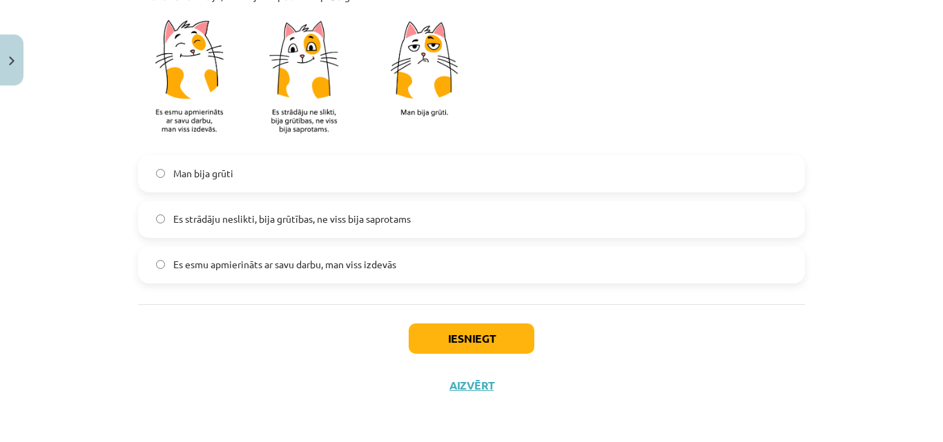
click at [287, 183] on label "Man bija grūti" at bounding box center [471, 174] width 664 height 35
click at [273, 223] on span "Es strādāju neslikti, bija grūtības, ne viss bija saprotams" at bounding box center [291, 219] width 237 height 14
click at [271, 255] on label "Es esmu apmierināts ar savu darbu, man viss izdevās" at bounding box center [471, 265] width 664 height 35
click at [422, 340] on button "Iesniegt" at bounding box center [472, 339] width 126 height 30
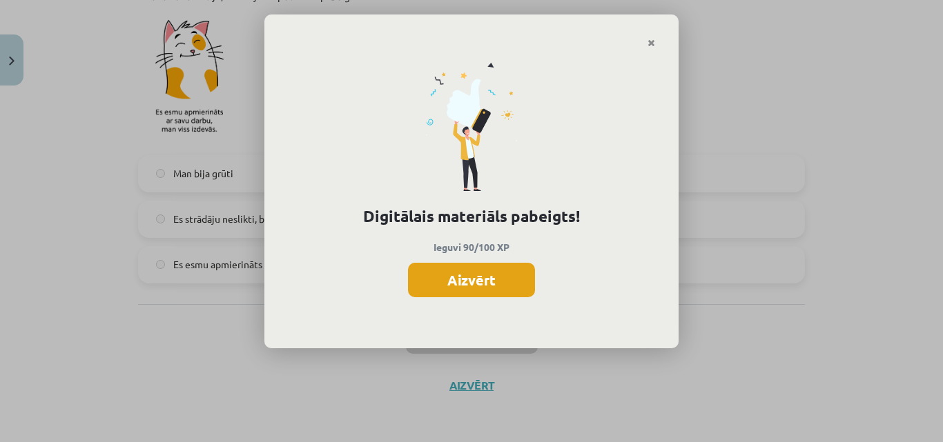
click at [488, 281] on button "Aizvērt" at bounding box center [471, 280] width 127 height 35
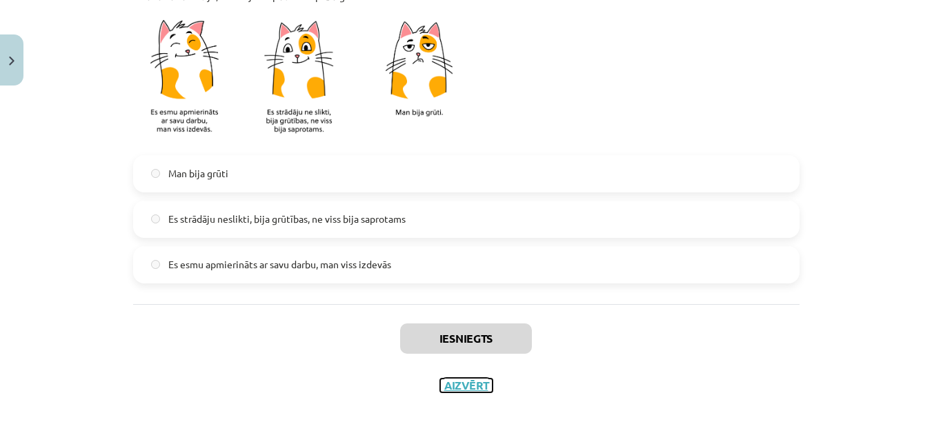
click at [468, 387] on button "Aizvērt" at bounding box center [466, 386] width 52 height 14
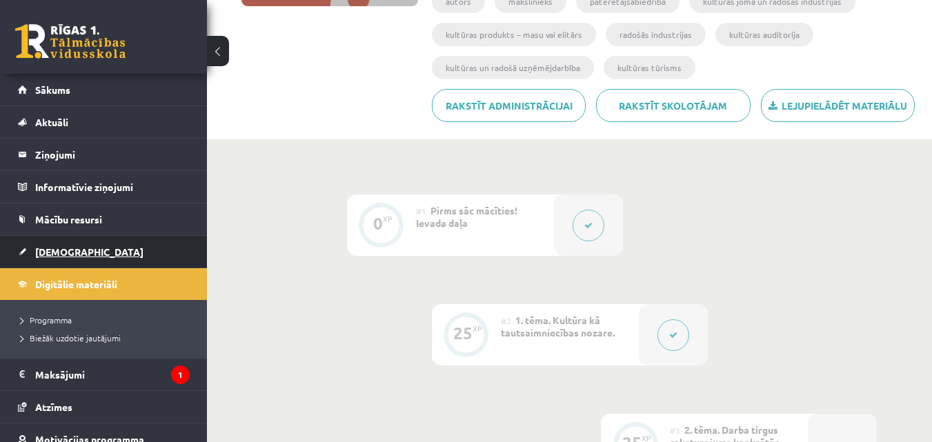
click at [54, 256] on span "[DEMOGRAPHIC_DATA]" at bounding box center [89, 252] width 108 height 12
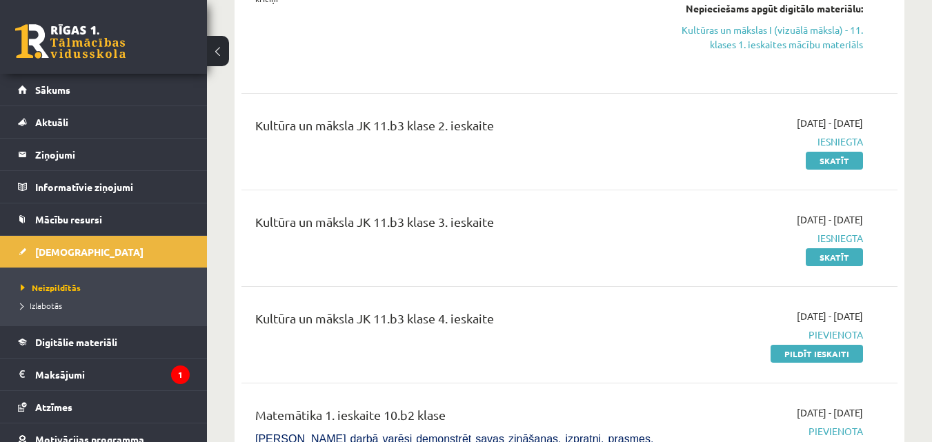
scroll to position [276, 0]
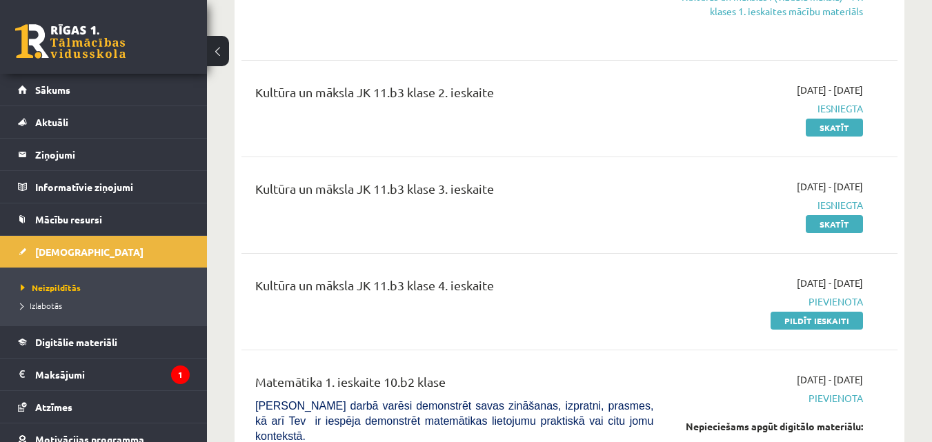
click at [18, 236] on link "[DEMOGRAPHIC_DATA]" at bounding box center [104, 252] width 172 height 32
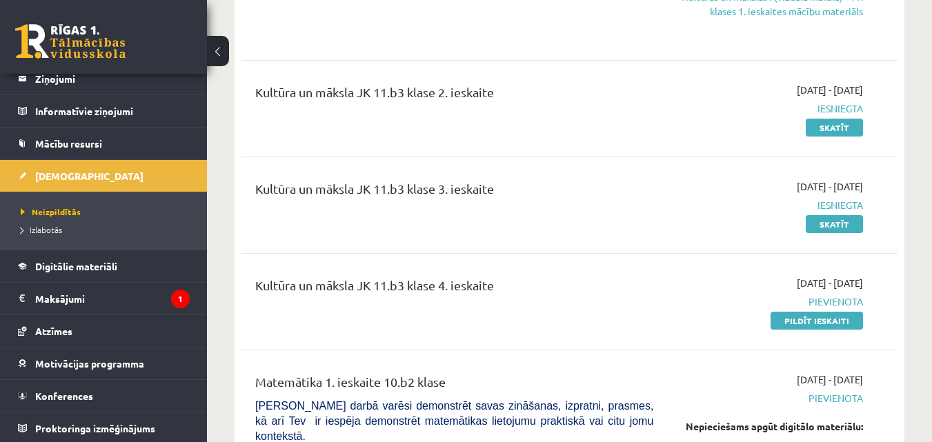
scroll to position [78, 0]
